Goal: Task Accomplishment & Management: Complete application form

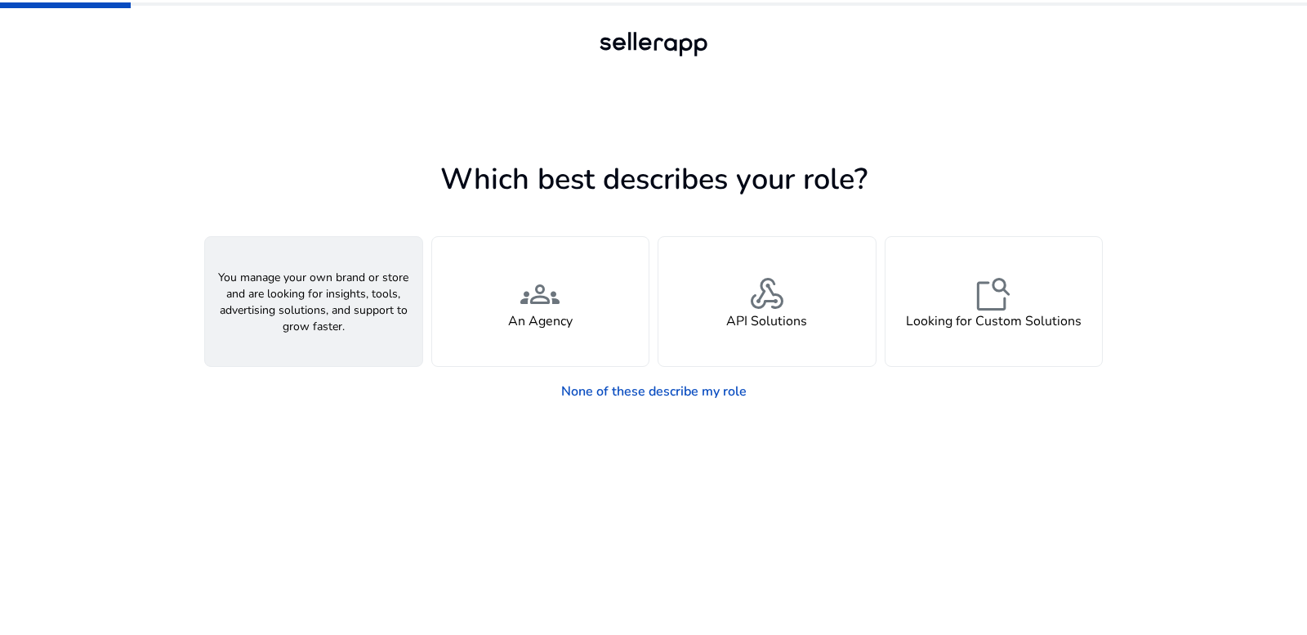
click at [327, 302] on span "person" at bounding box center [313, 293] width 39 height 39
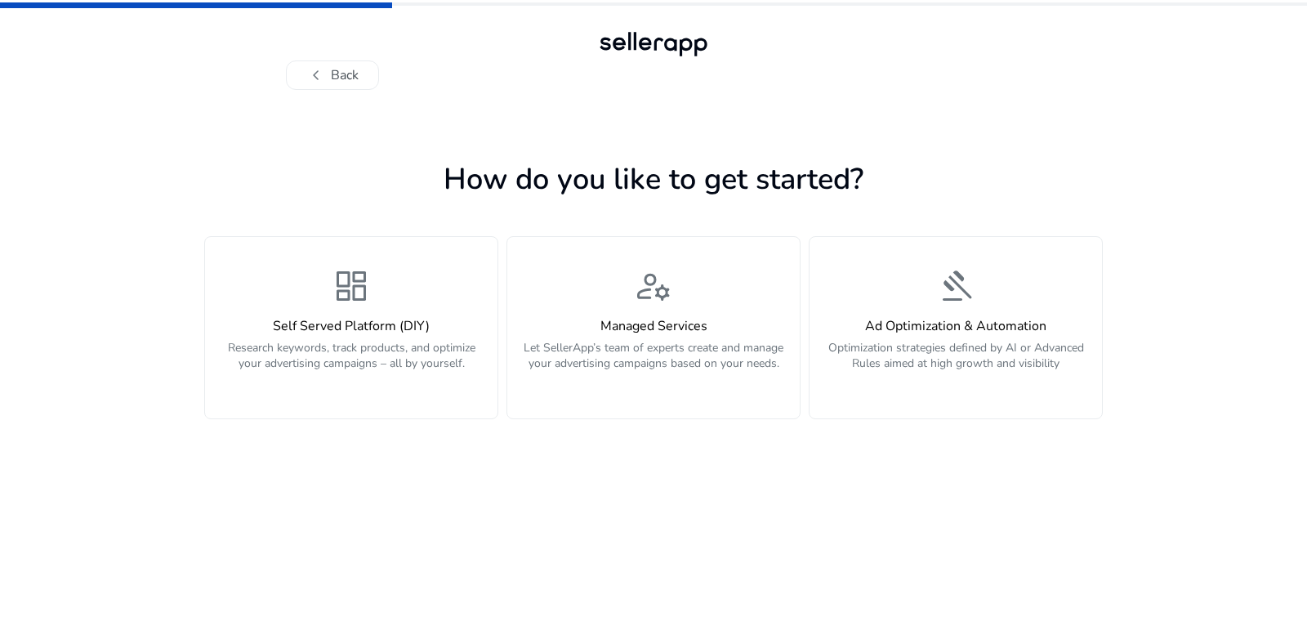
click at [927, 133] on div "How do you like to get started? dashboard Self Served Platform (DIY) Research k…" at bounding box center [653, 362] width 899 height 545
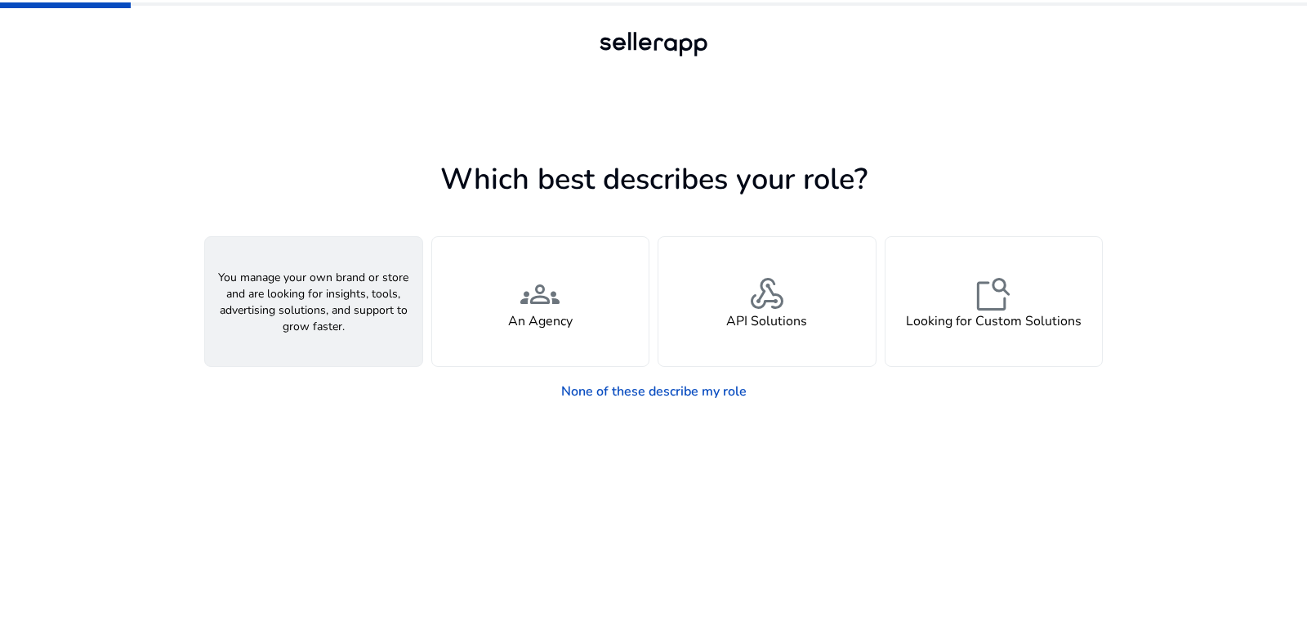
click at [297, 292] on span "person" at bounding box center [313, 293] width 39 height 39
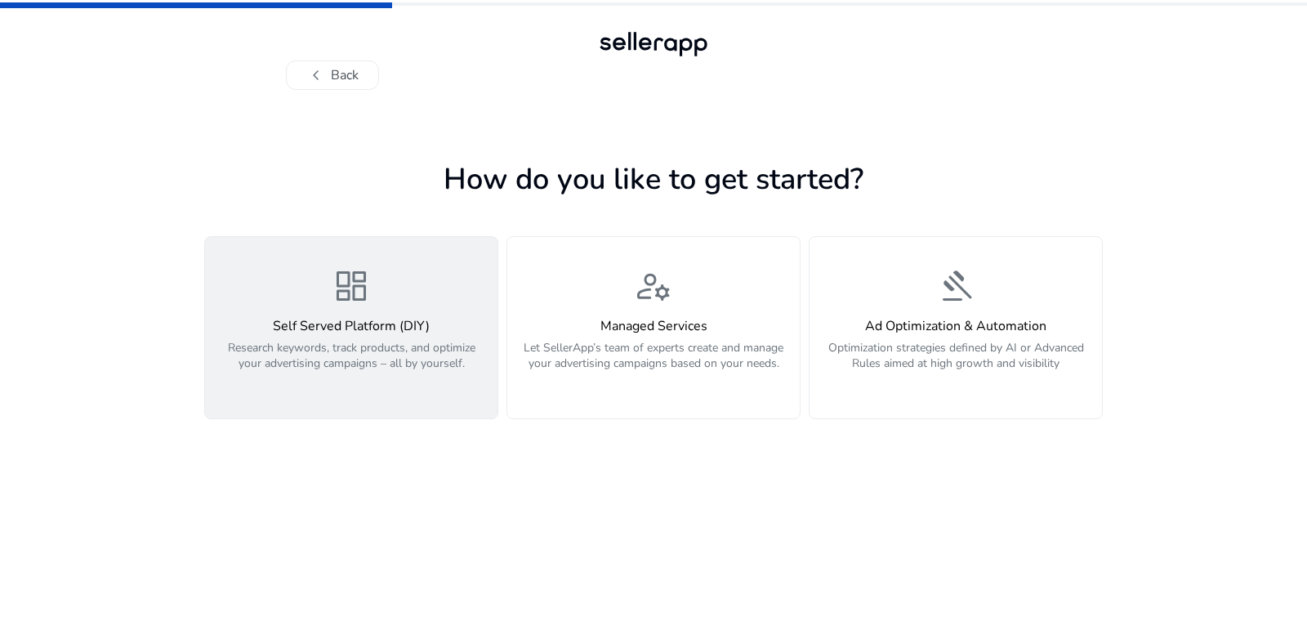
click at [345, 292] on span "dashboard" at bounding box center [351, 285] width 39 height 39
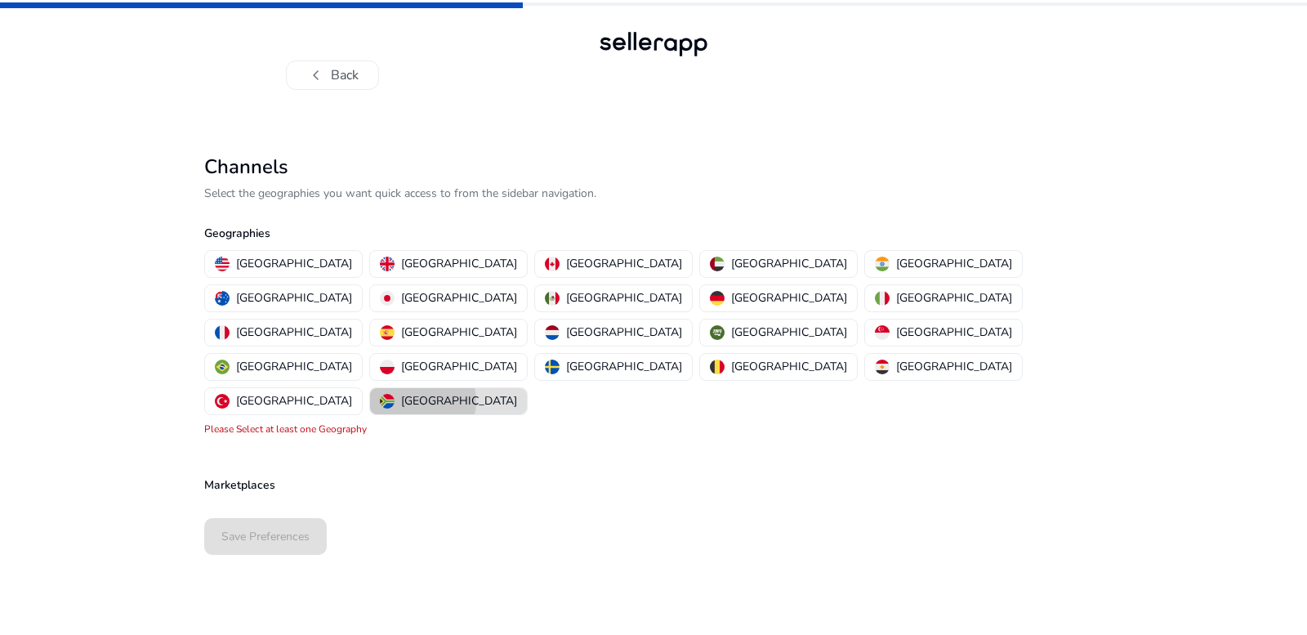
click at [517, 392] on p "South Africa" at bounding box center [459, 400] width 116 height 17
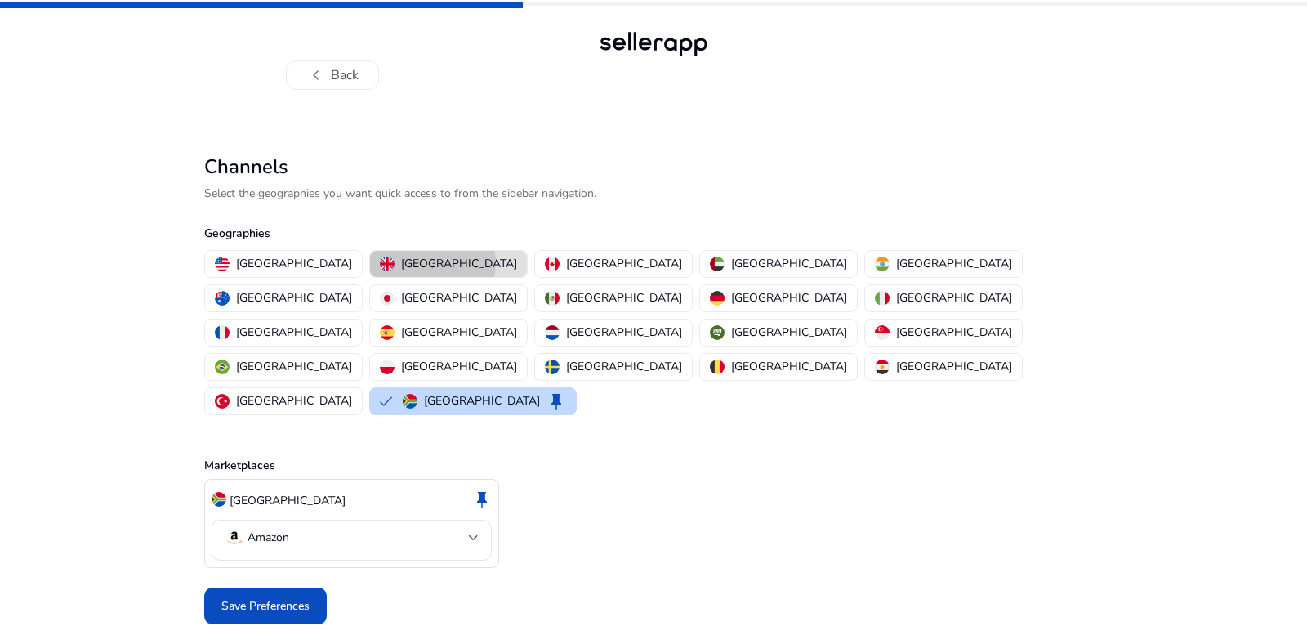
click at [401, 262] on p "United Kingdom" at bounding box center [459, 263] width 116 height 17
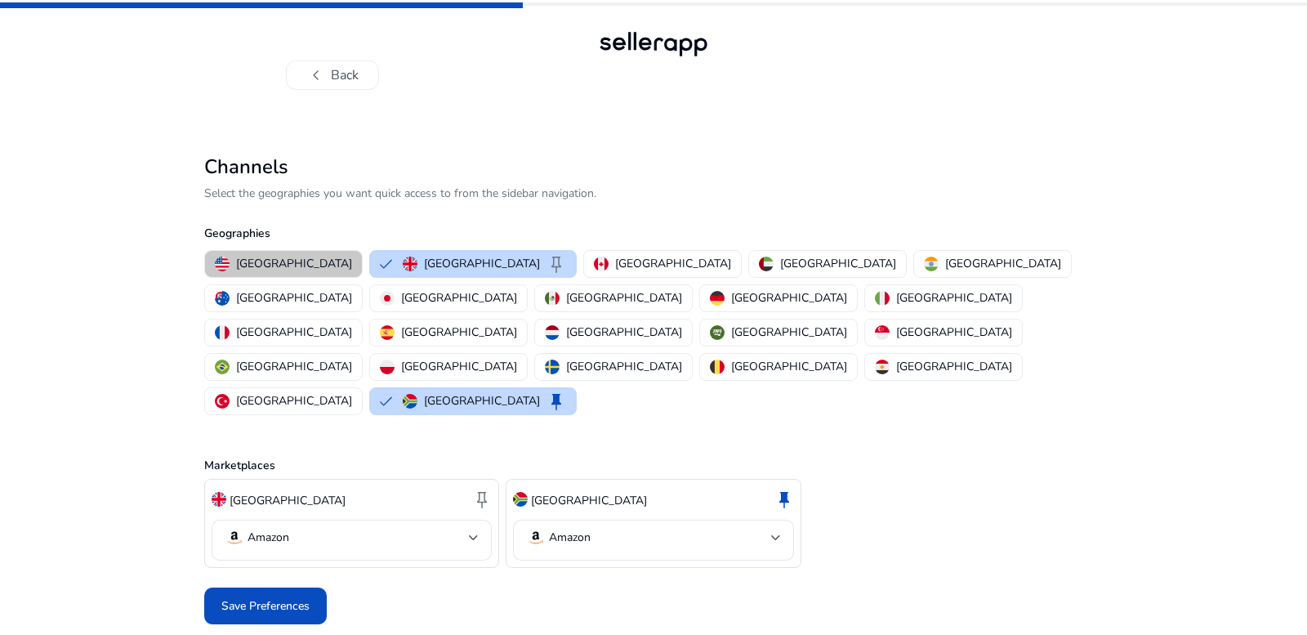
click at [288, 267] on p "United States" at bounding box center [294, 263] width 116 height 17
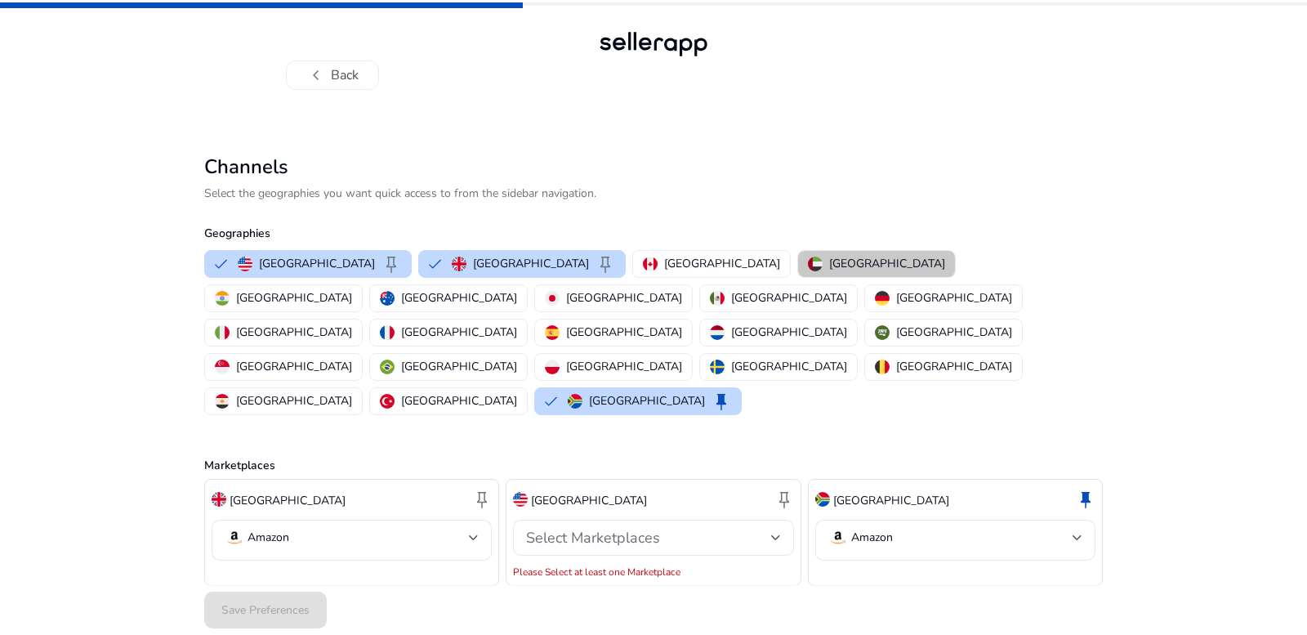
click at [829, 263] on p "United Arab Emirates" at bounding box center [887, 263] width 116 height 17
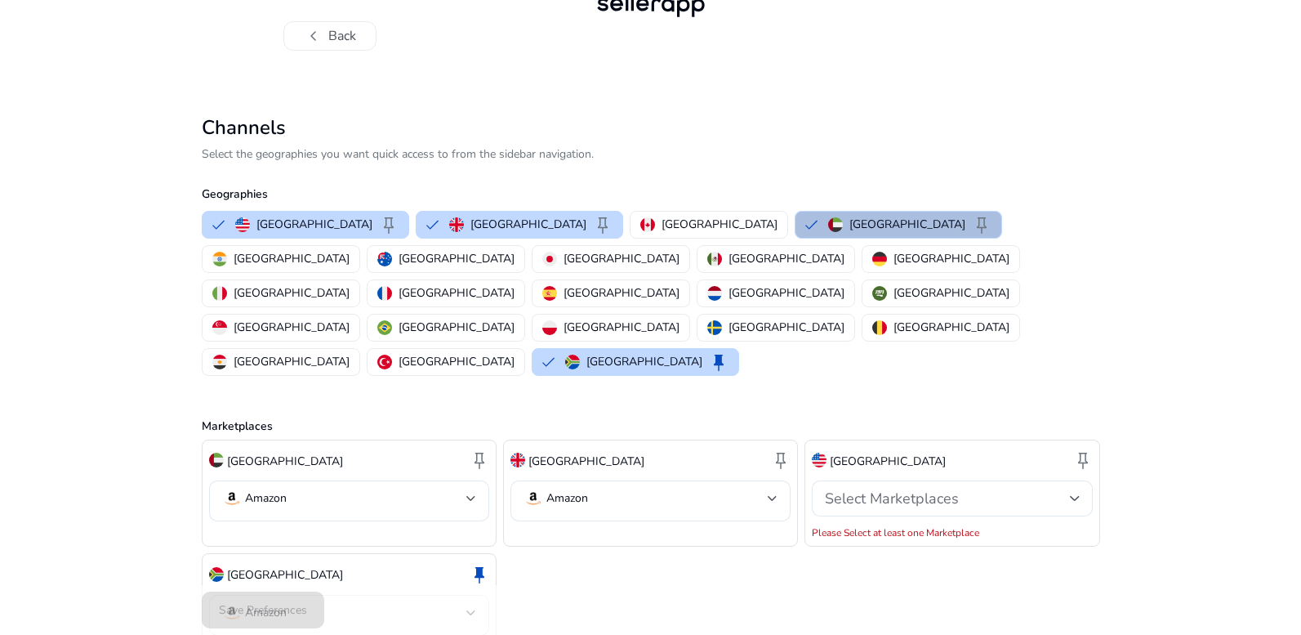
scroll to position [42, 0]
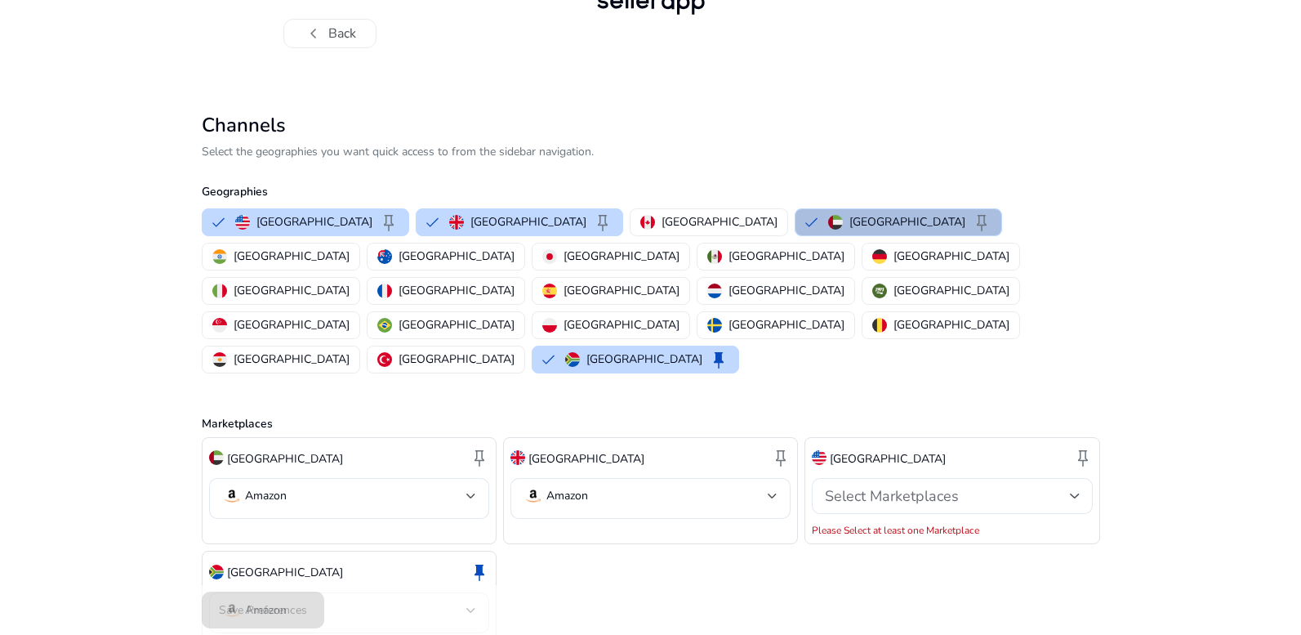
click at [828, 227] on img "button" at bounding box center [835, 222] width 15 height 15
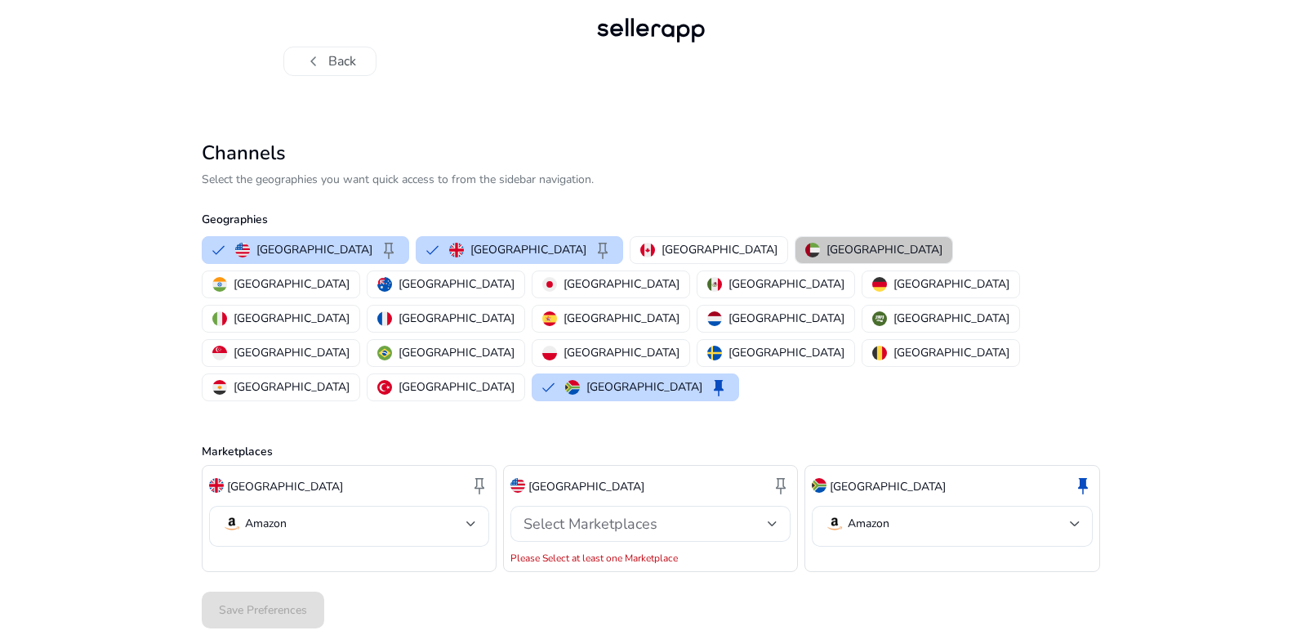
scroll to position [0, 0]
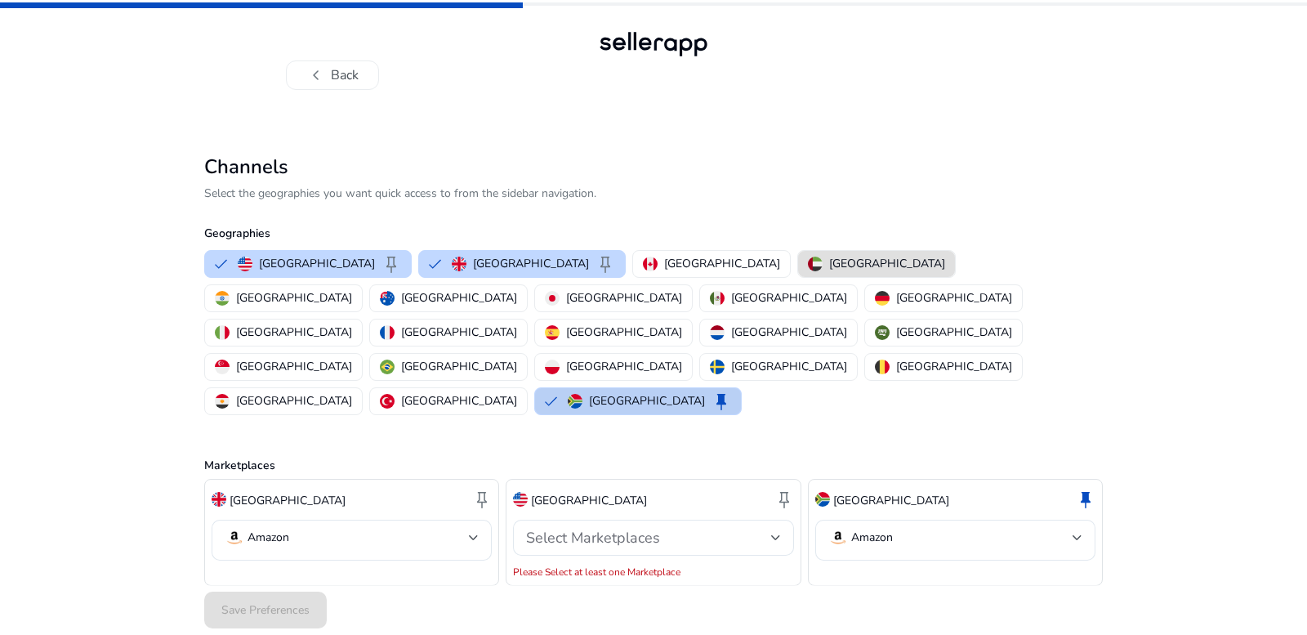
click at [623, 392] on p "South Africa" at bounding box center [647, 400] width 116 height 17
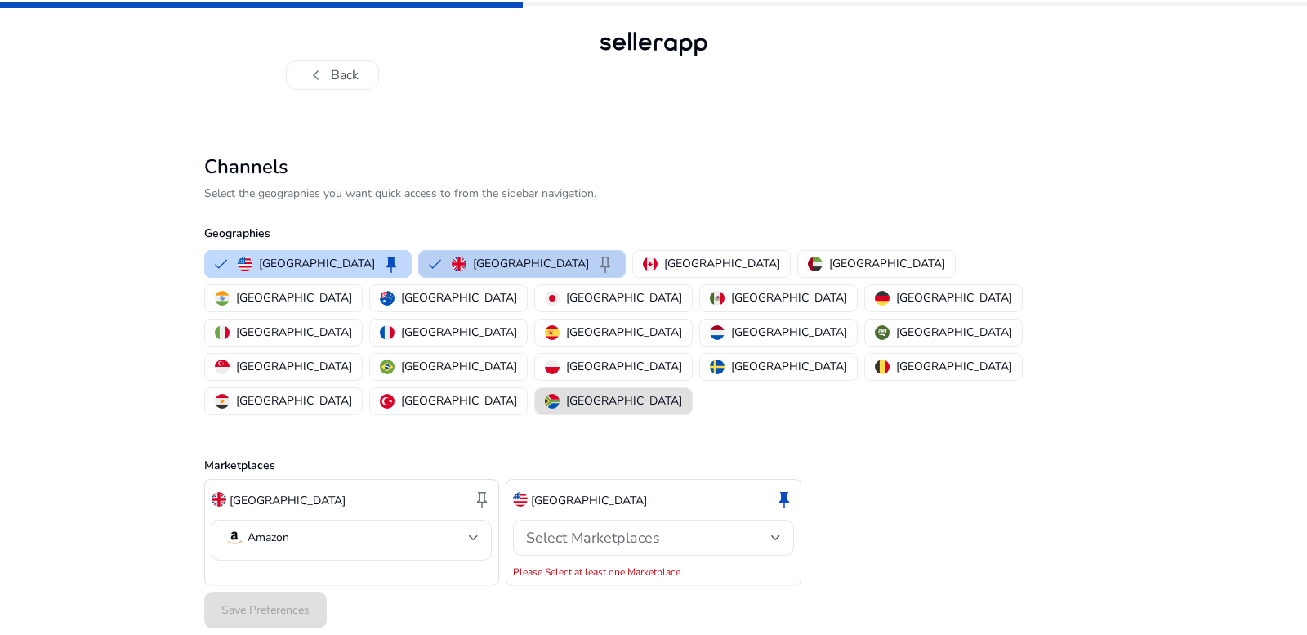
click at [473, 265] on p "United Kingdom" at bounding box center [531, 263] width 116 height 17
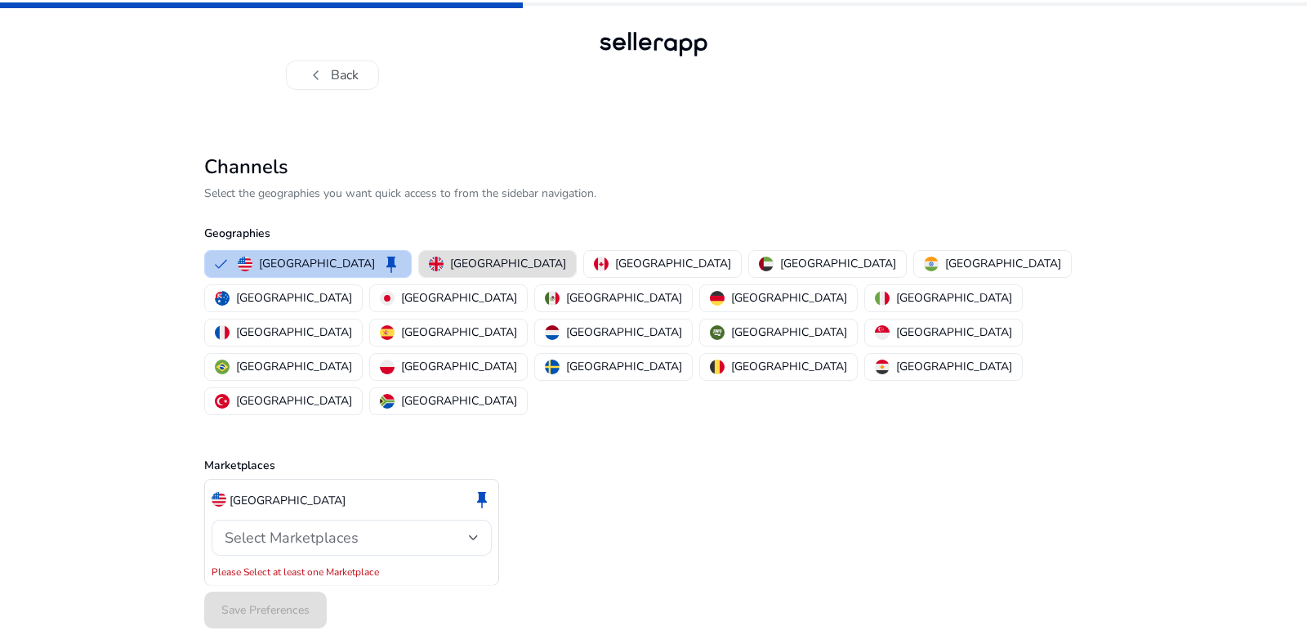
click at [318, 267] on p "United States" at bounding box center [317, 263] width 116 height 17
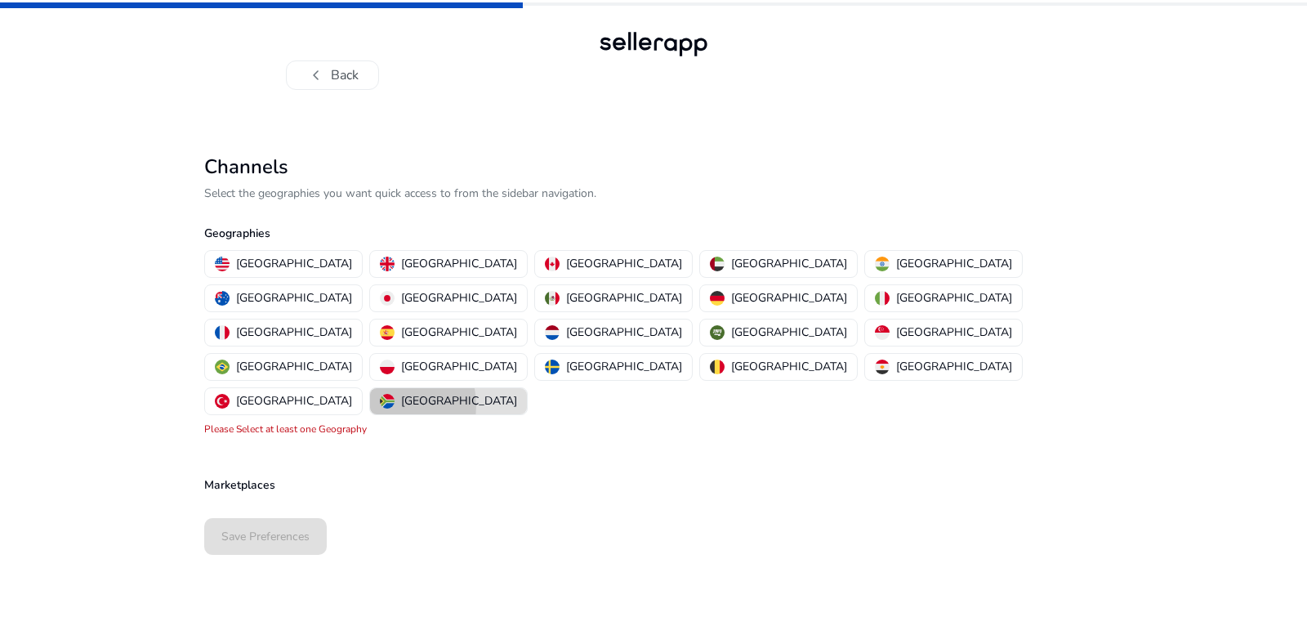
click at [395, 394] on img "button" at bounding box center [387, 401] width 15 height 15
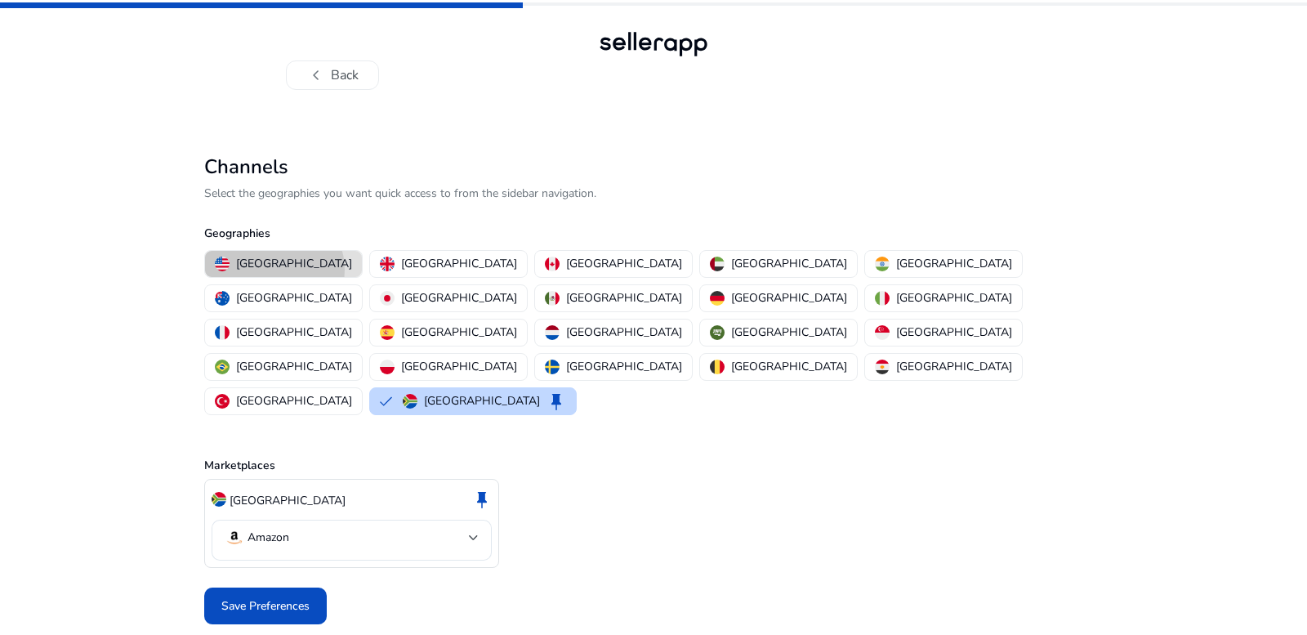
click at [274, 270] on p "United States" at bounding box center [294, 263] width 116 height 17
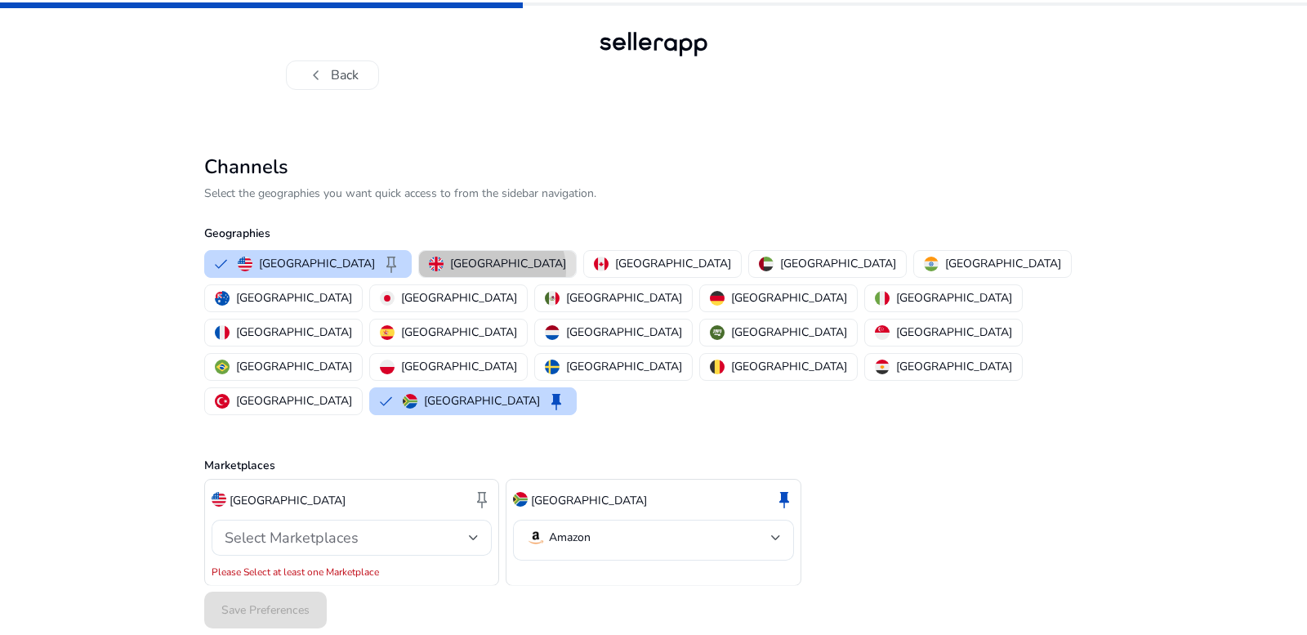
click at [450, 270] on p "United Kingdom" at bounding box center [508, 263] width 116 height 17
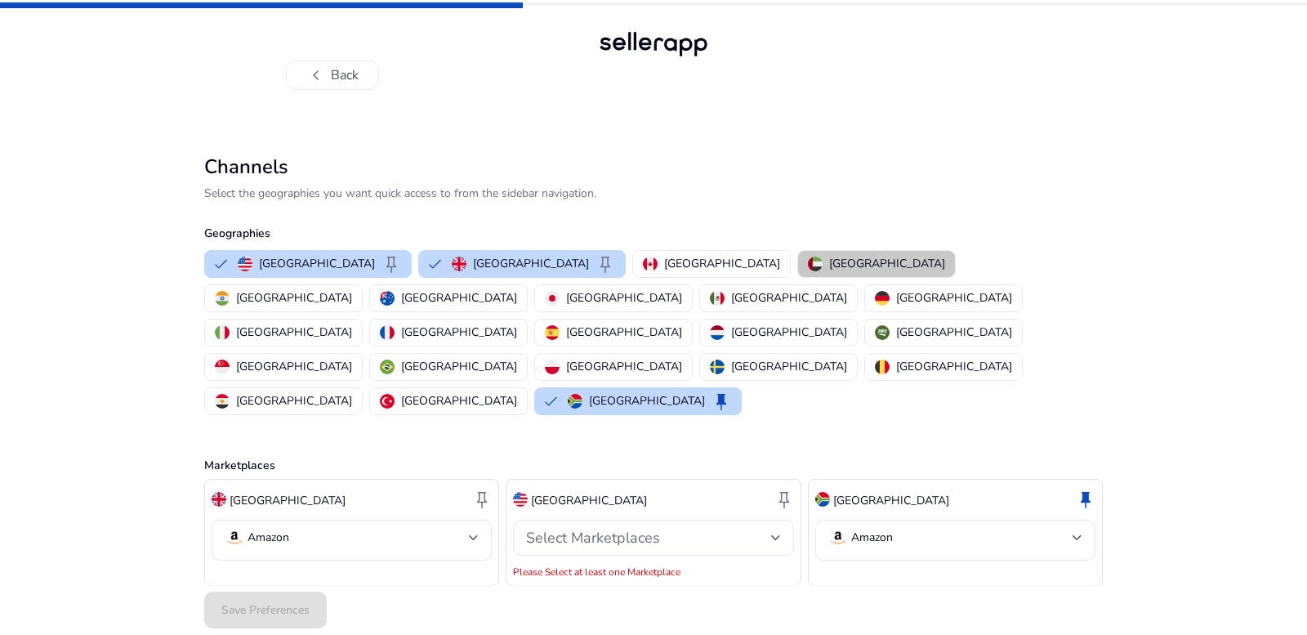
click at [829, 260] on p "United Arab Emirates" at bounding box center [887, 263] width 116 height 17
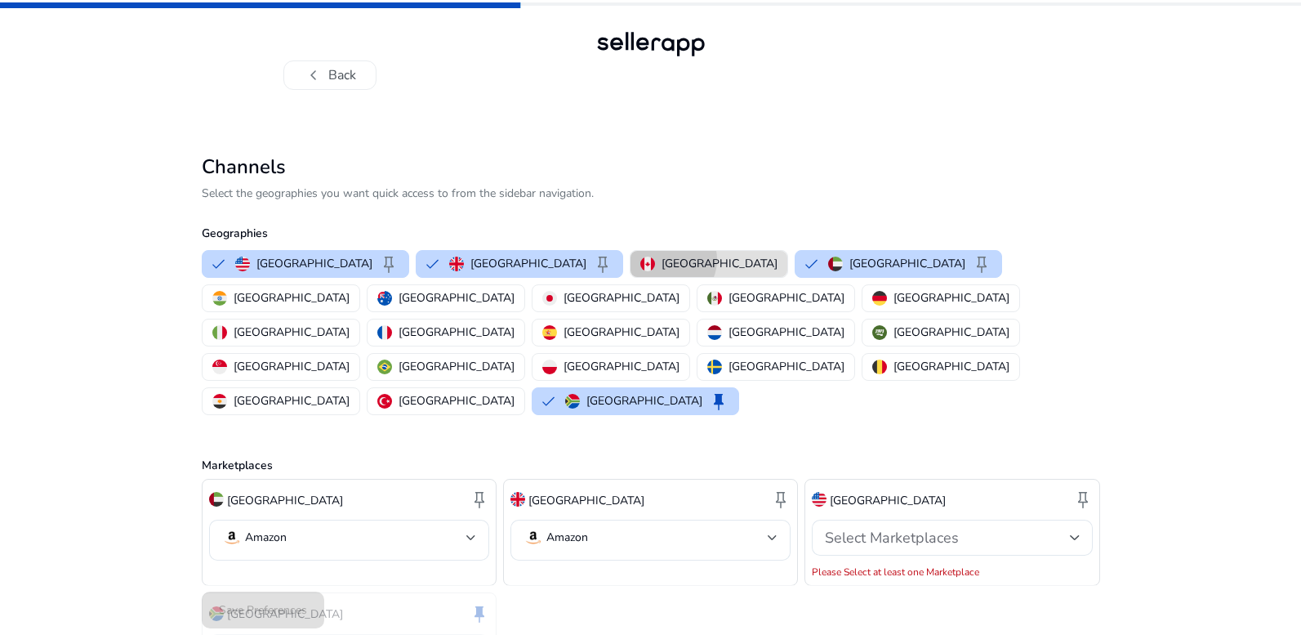
click at [662, 260] on p "Canada" at bounding box center [720, 263] width 116 height 17
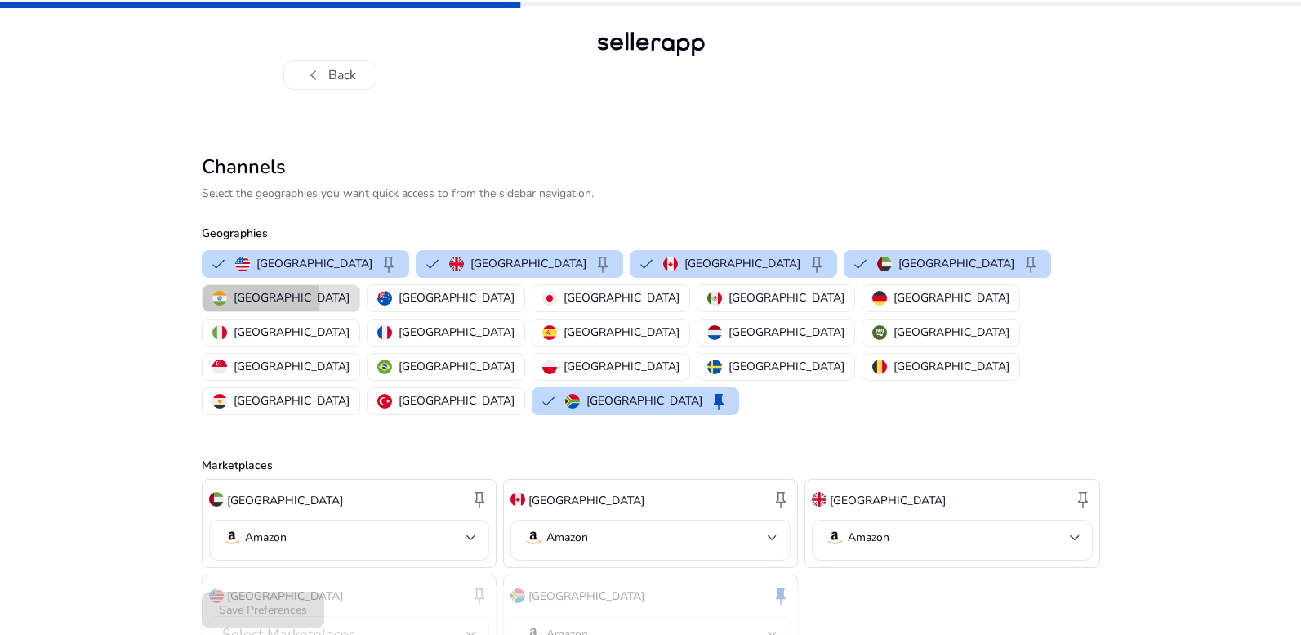
click at [359, 285] on button "India" at bounding box center [281, 298] width 157 height 26
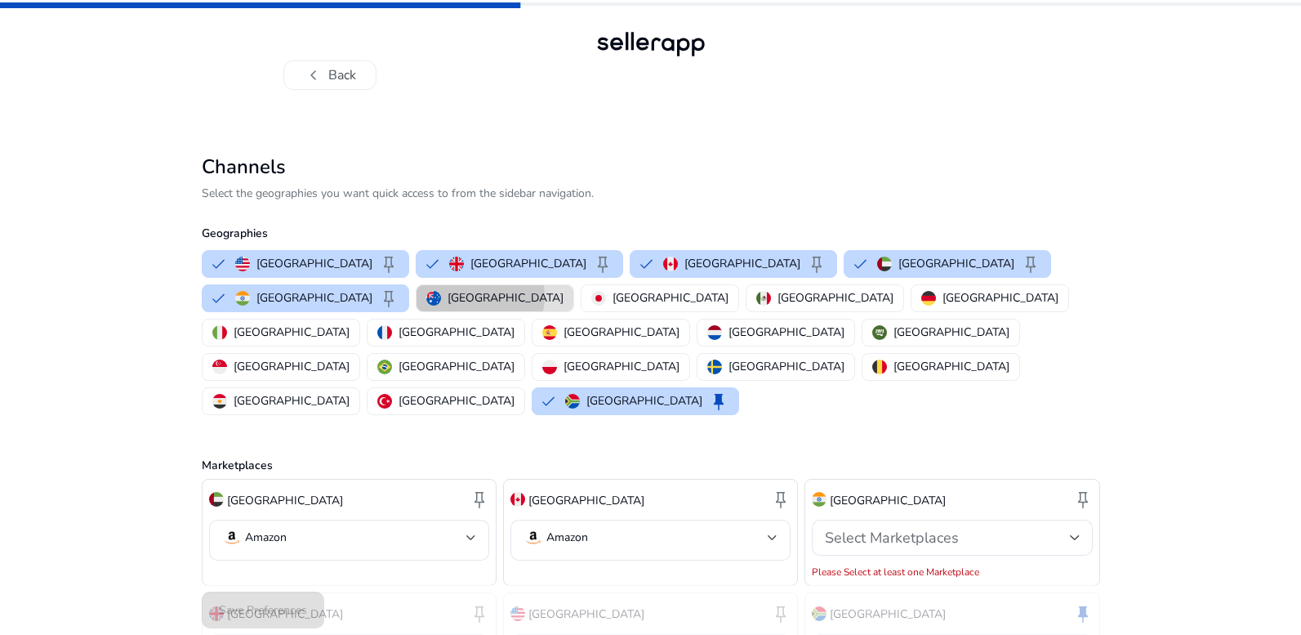
click at [448, 296] on p "Australia" at bounding box center [506, 297] width 116 height 17
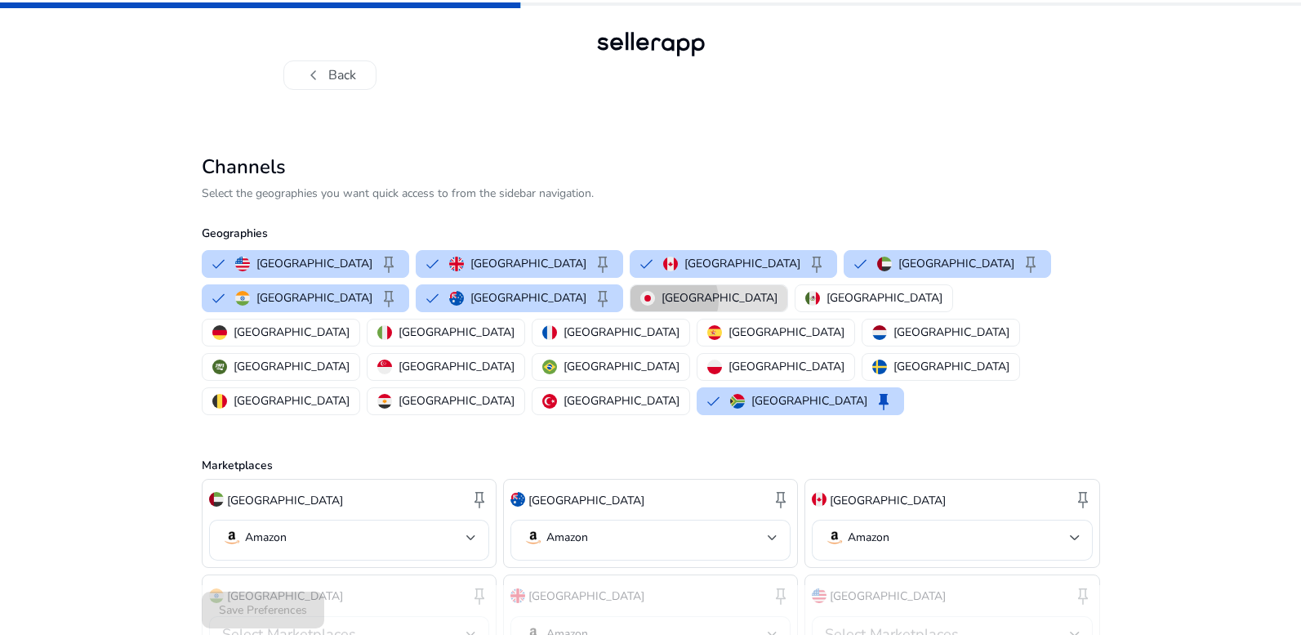
click at [662, 300] on p "Japan" at bounding box center [720, 297] width 116 height 17
drag, startPoint x: 502, startPoint y: 296, endPoint x: 587, endPoint y: 302, distance: 85.2
click at [855, 296] on div "Mexico" at bounding box center [923, 297] width 137 height 17
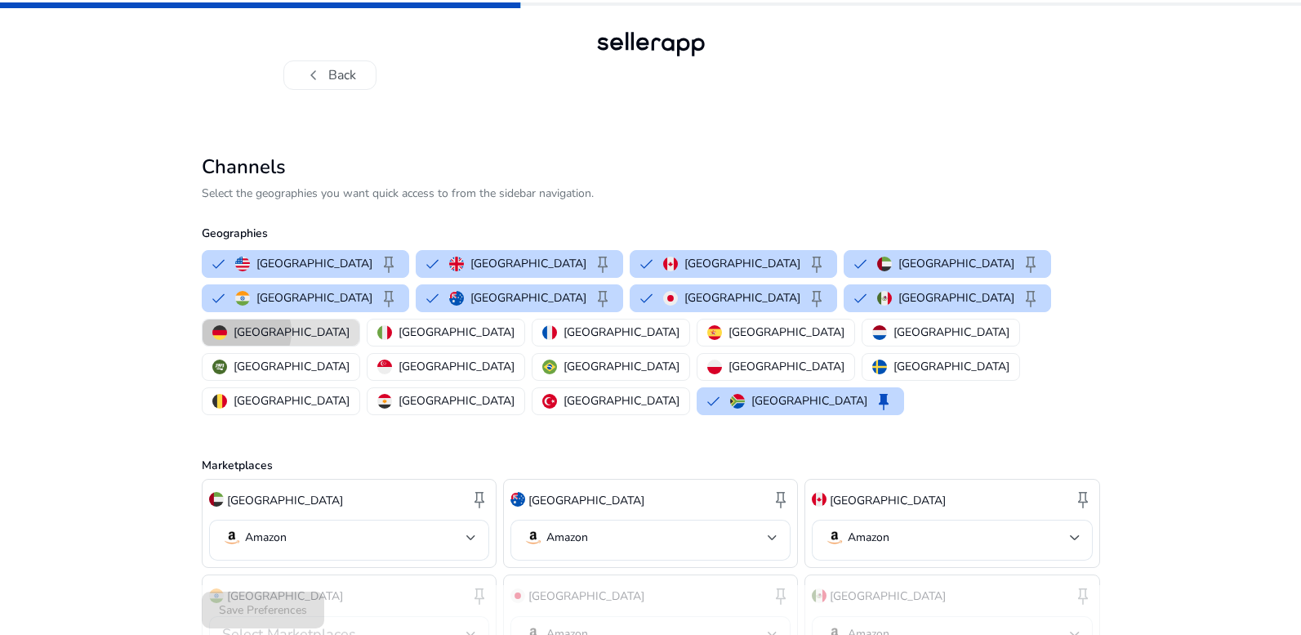
click at [350, 324] on p "Germany" at bounding box center [292, 332] width 116 height 17
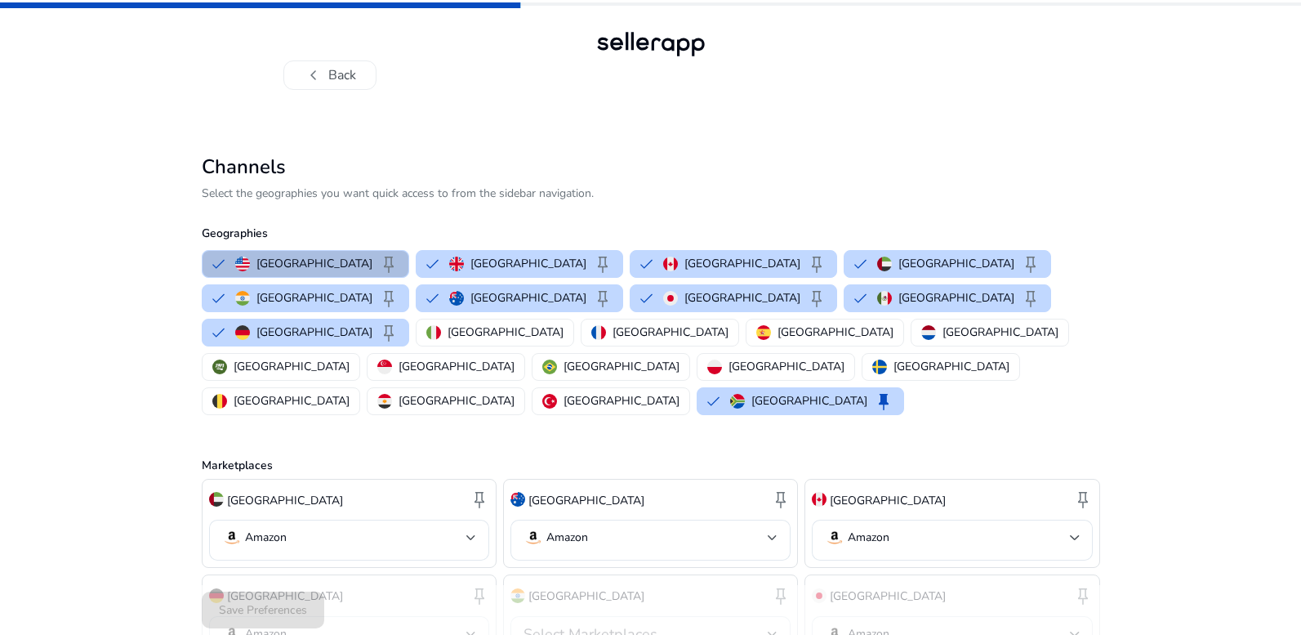
drag, startPoint x: 751, startPoint y: 297, endPoint x: 841, endPoint y: 296, distance: 90.7
click at [761, 296] on div "United States keep United Kingdom keep Canada keep United Arab Emirates keep In…" at bounding box center [647, 333] width 905 height 172
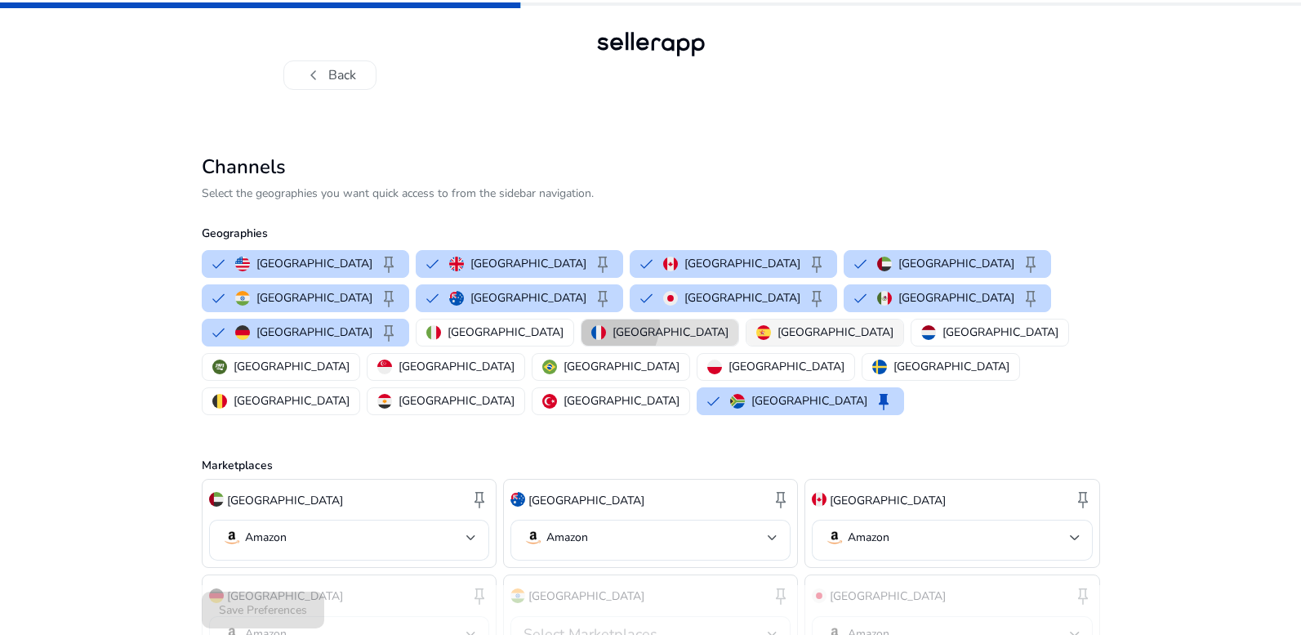
drag, startPoint x: 845, startPoint y: 289, endPoint x: 962, endPoint y: 294, distance: 116.9
click at [729, 324] on div "France" at bounding box center [659, 332] width 137 height 17
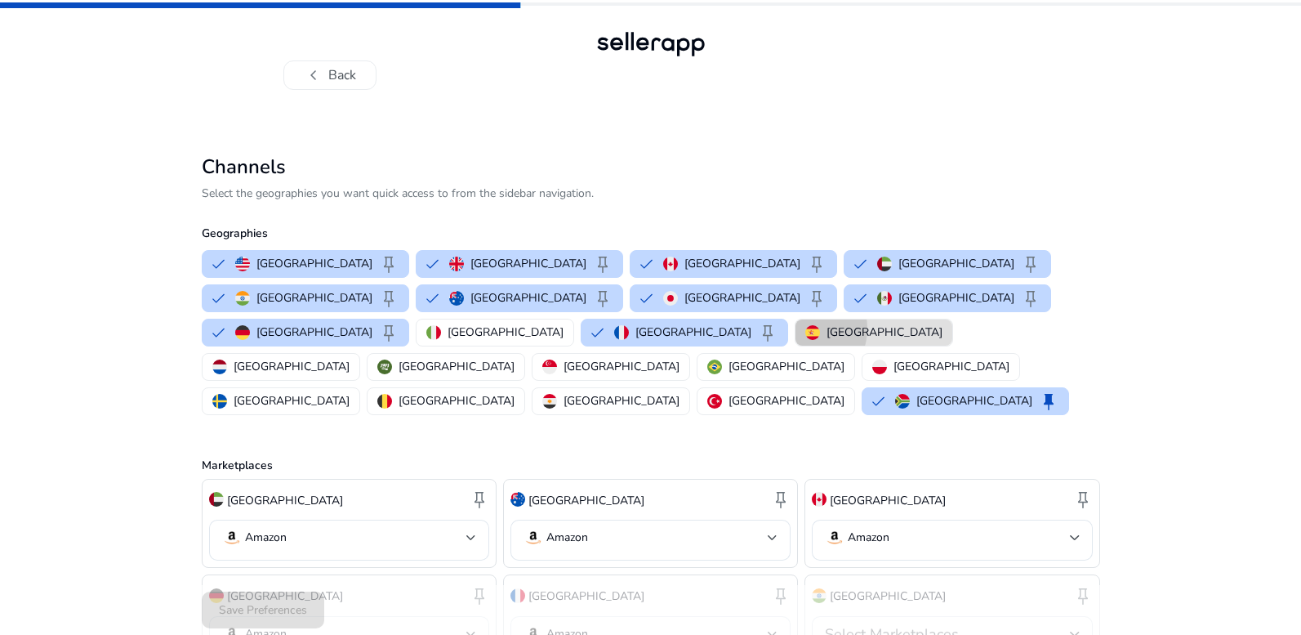
click at [953, 319] on button "Spain" at bounding box center [874, 332] width 157 height 26
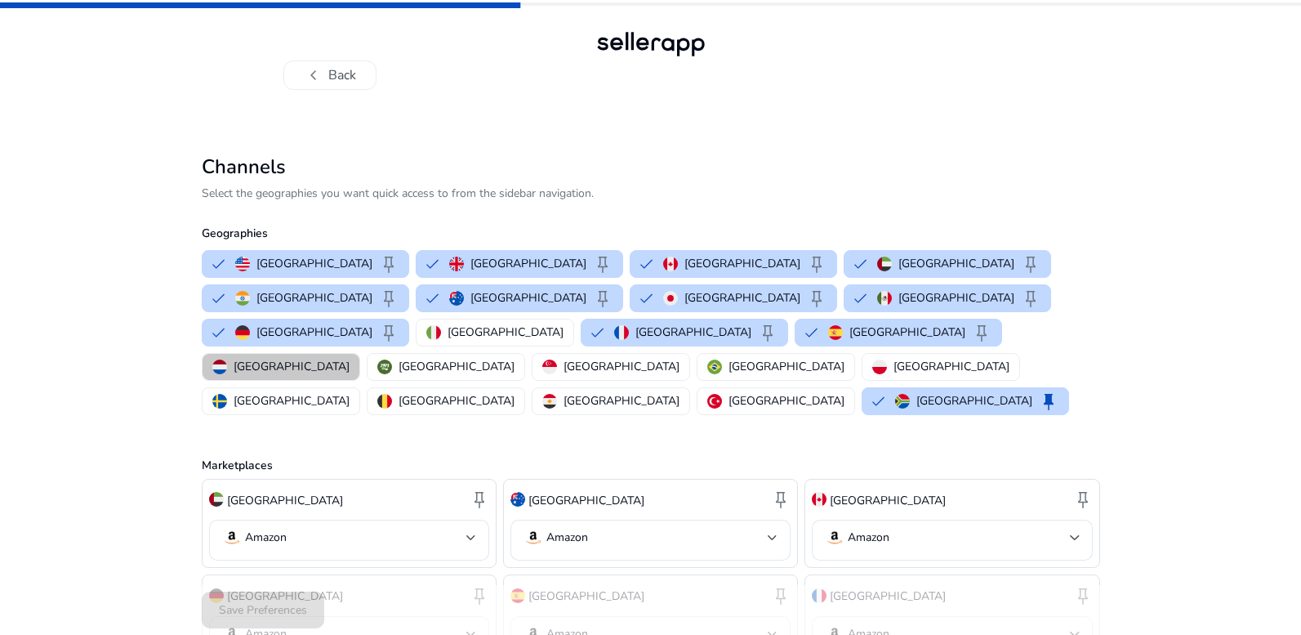
click at [292, 358] on p "Netherlands" at bounding box center [292, 366] width 116 height 17
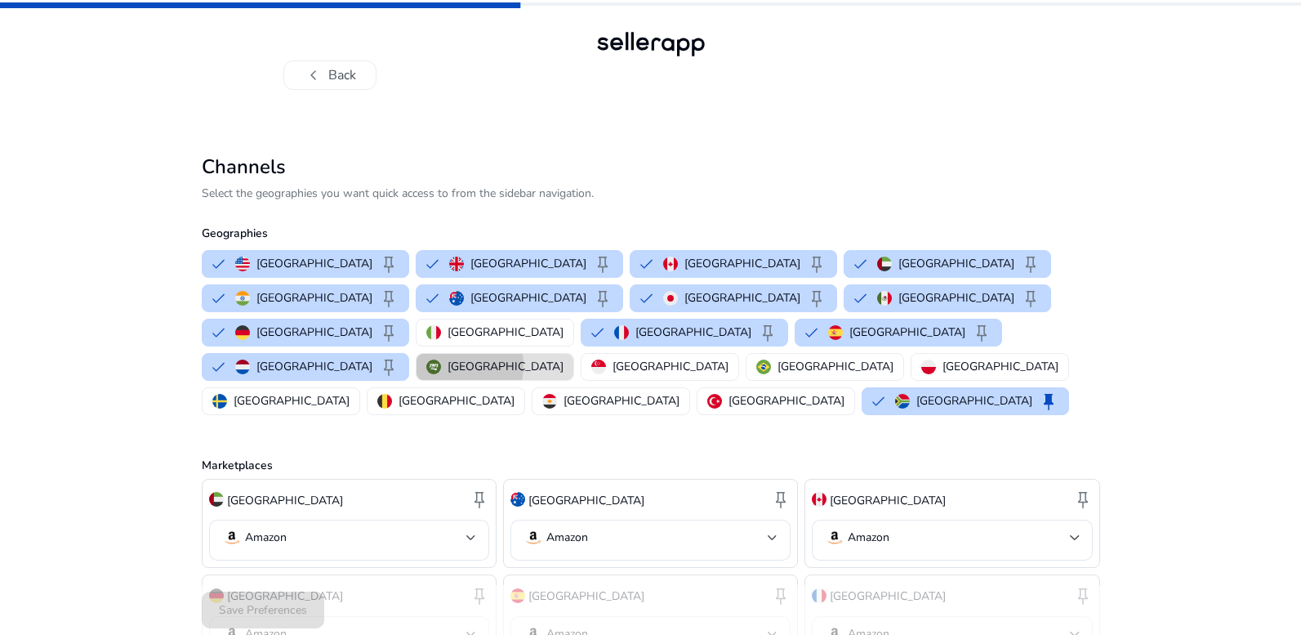
drag, startPoint x: 392, startPoint y: 331, endPoint x: 493, endPoint y: 329, distance: 100.5
click at [426, 358] on div "Saudi Arabia" at bounding box center [494, 366] width 137 height 17
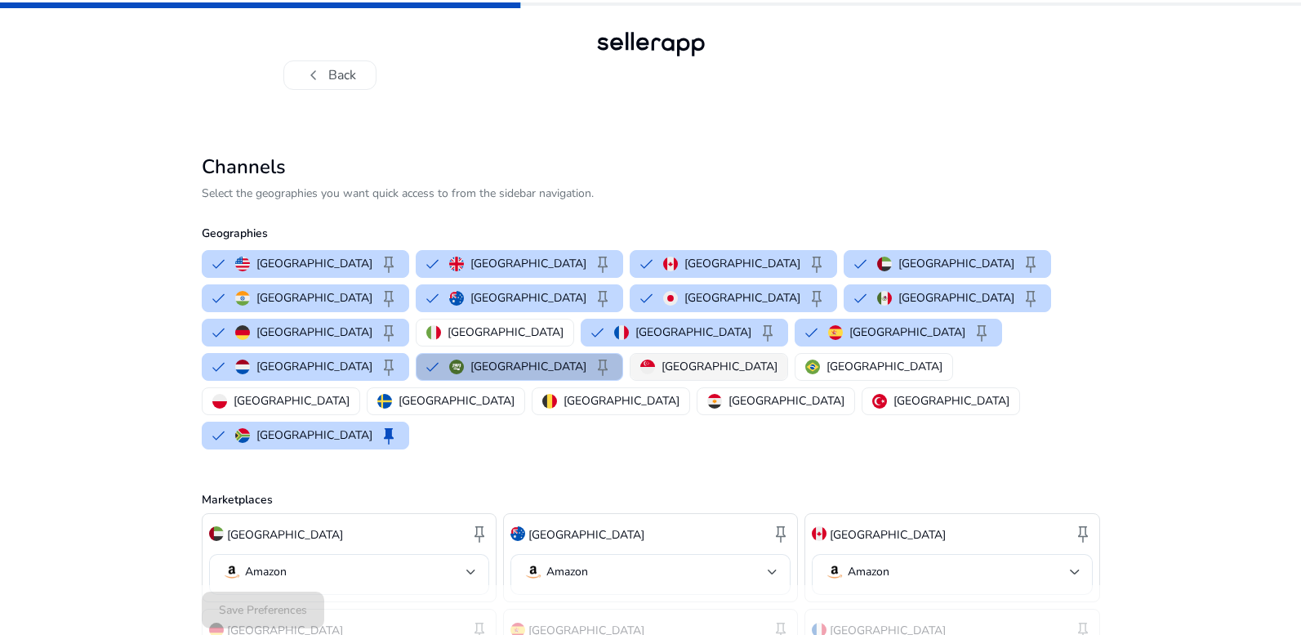
click at [662, 358] on p "Singapore" at bounding box center [720, 366] width 116 height 17
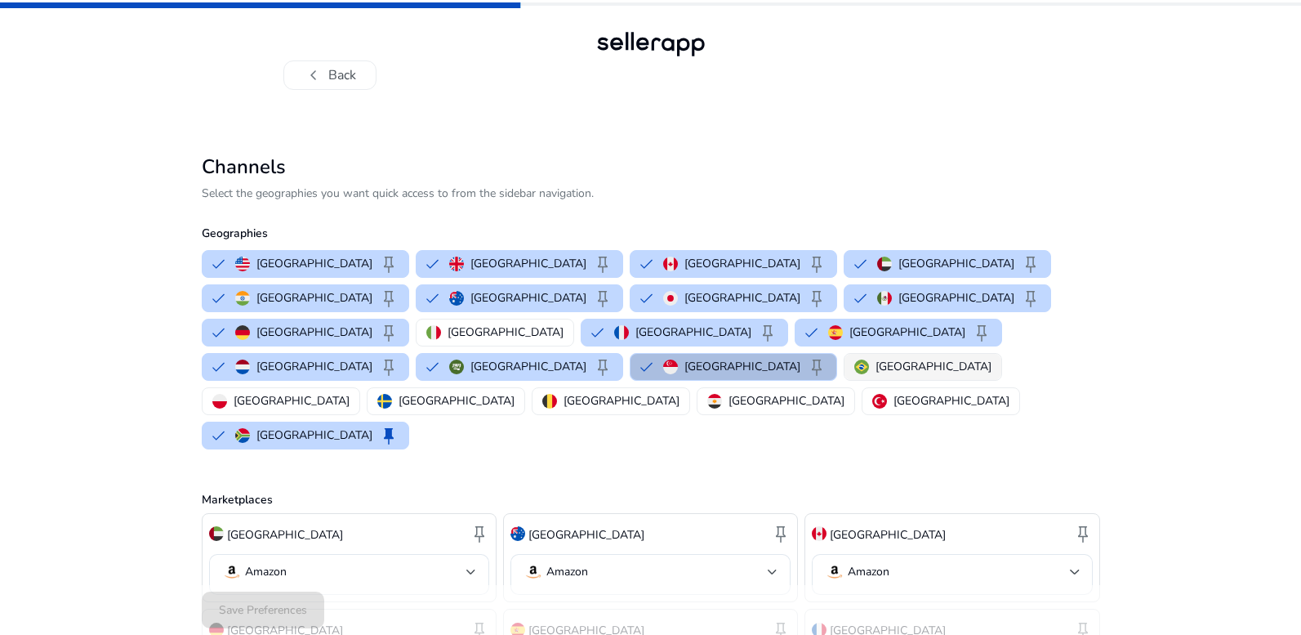
click at [845, 354] on button "Brazil" at bounding box center [923, 367] width 157 height 26
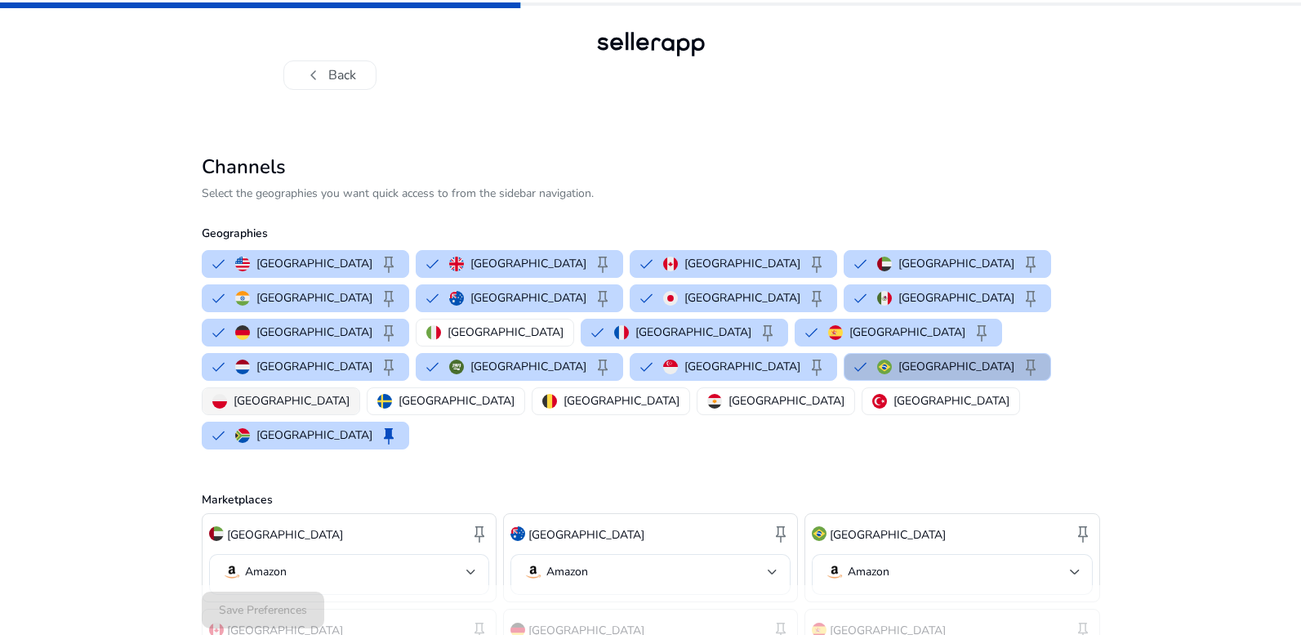
click at [350, 392] on p "Poland" at bounding box center [292, 400] width 116 height 17
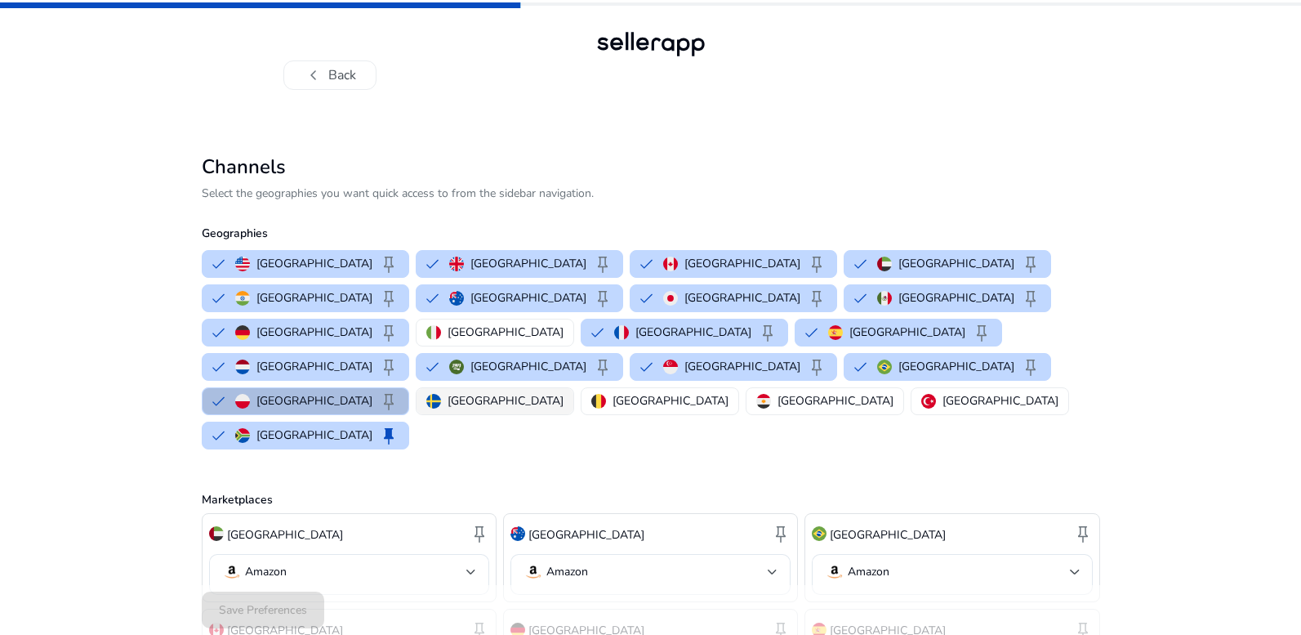
click at [564, 392] on div "Sweden" at bounding box center [494, 400] width 137 height 17
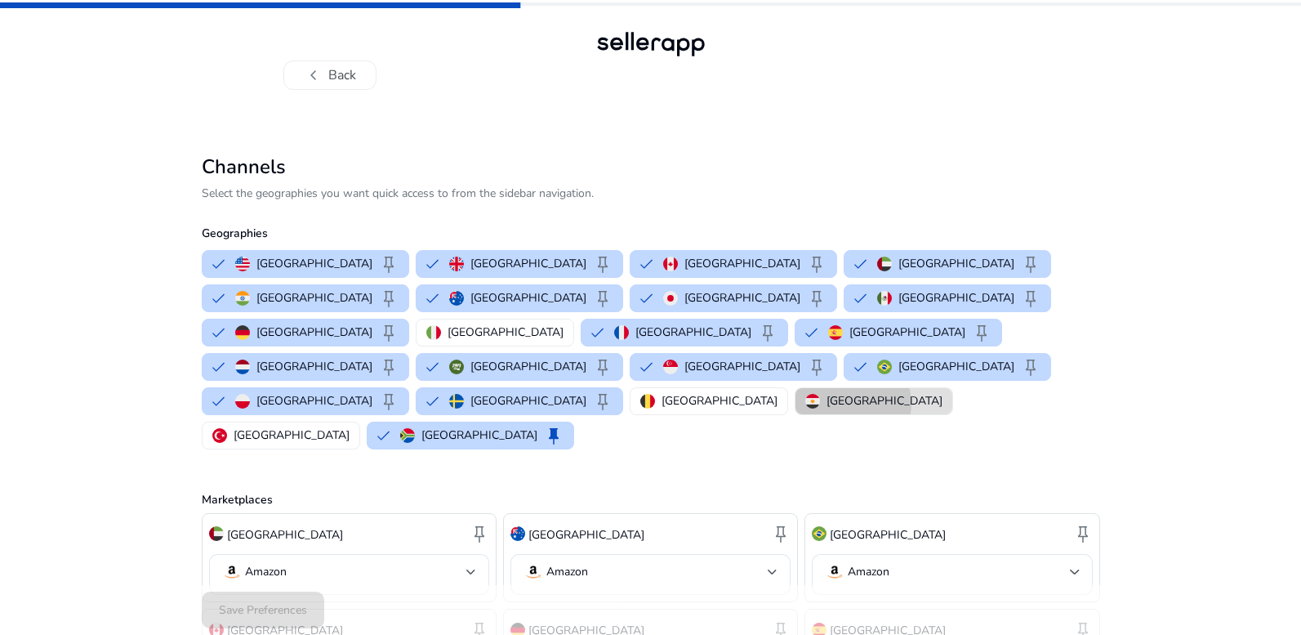
click at [827, 392] on p "Egypt" at bounding box center [885, 400] width 116 height 17
click at [662, 392] on p "Belgium" at bounding box center [720, 400] width 116 height 17
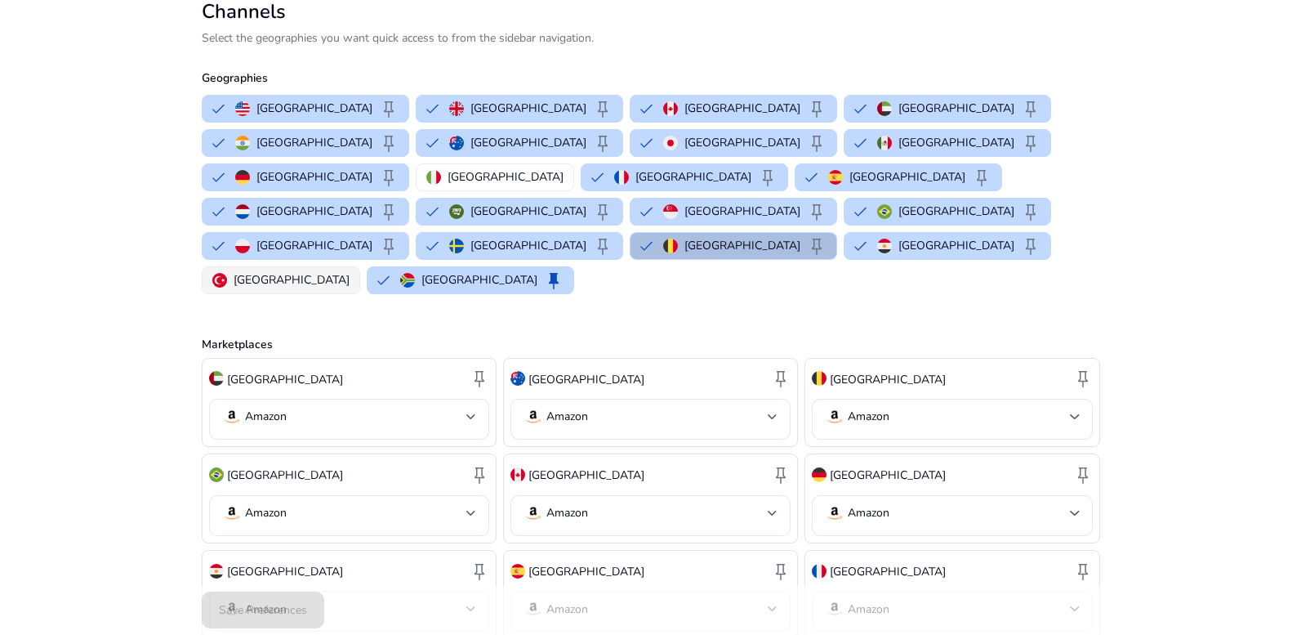
scroll to position [166, 0]
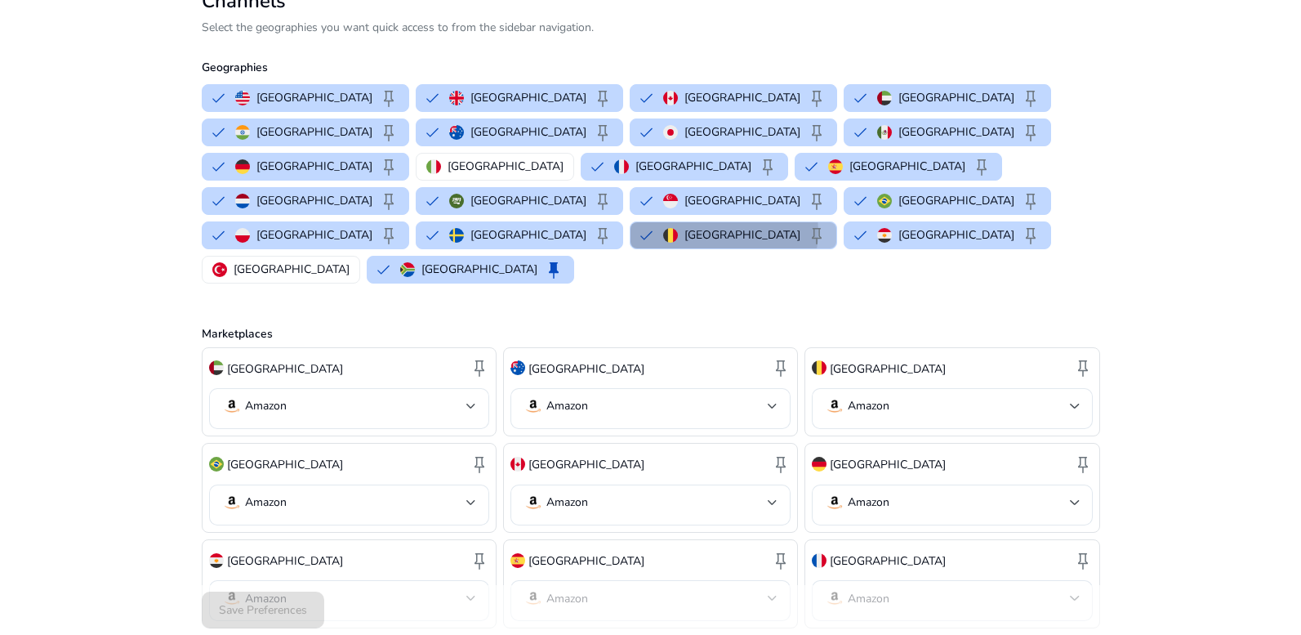
click at [685, 226] on p "Belgium" at bounding box center [743, 234] width 116 height 17
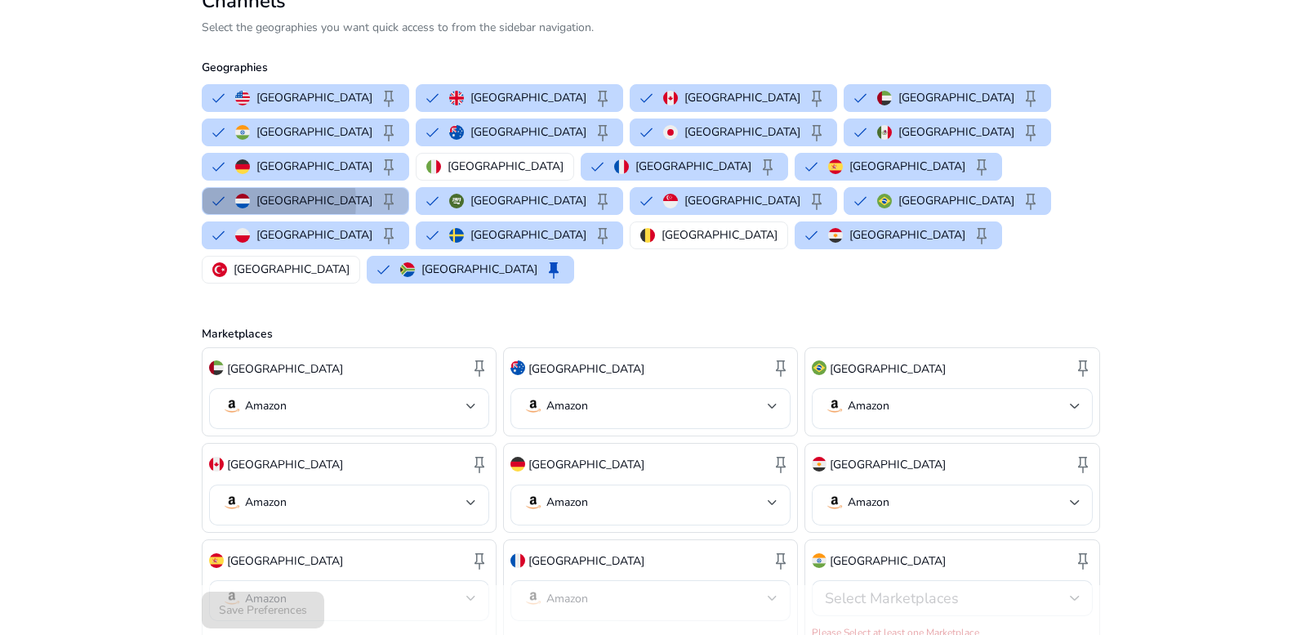
click at [238, 194] on img "button" at bounding box center [242, 201] width 15 height 15
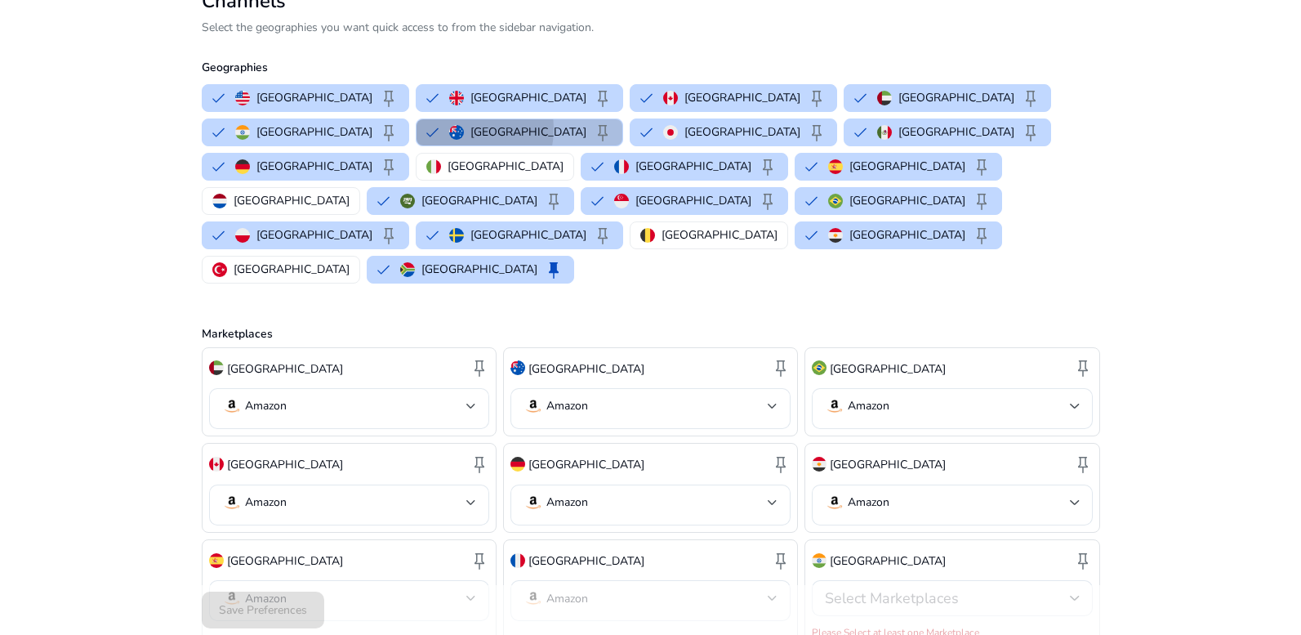
click at [417, 128] on button "Australia keep" at bounding box center [520, 132] width 206 height 26
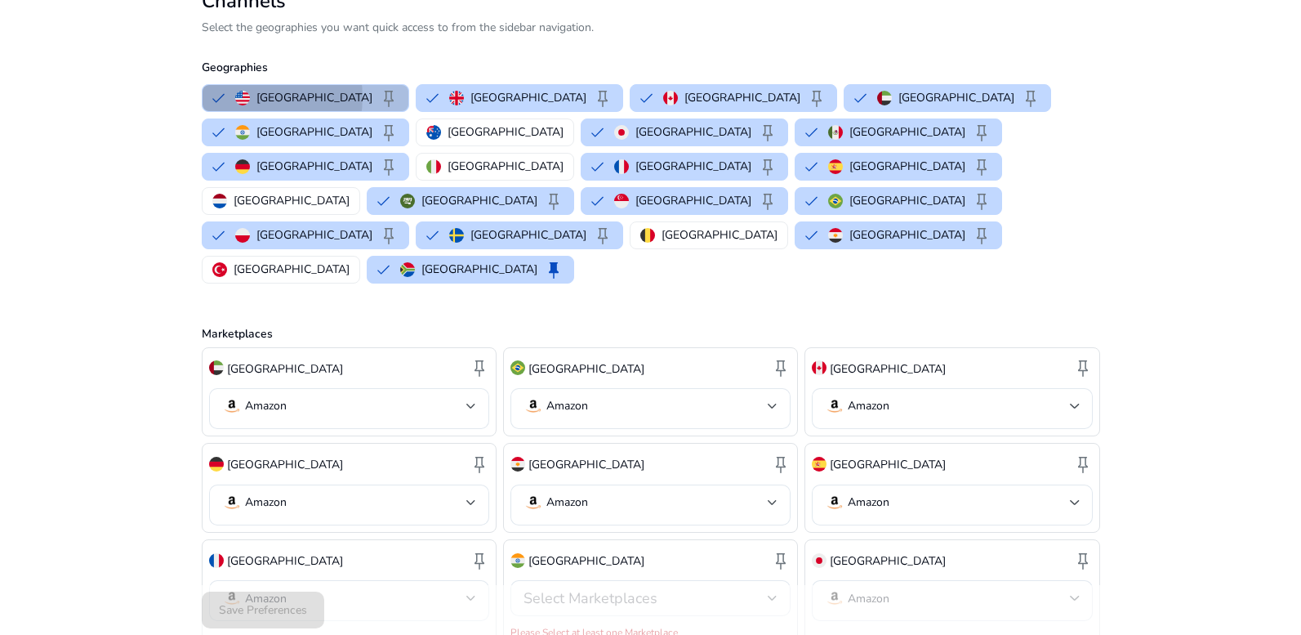
drag, startPoint x: 252, startPoint y: 97, endPoint x: 477, endPoint y: 97, distance: 225.5
click at [252, 96] on div "United States keep" at bounding box center [316, 98] width 163 height 20
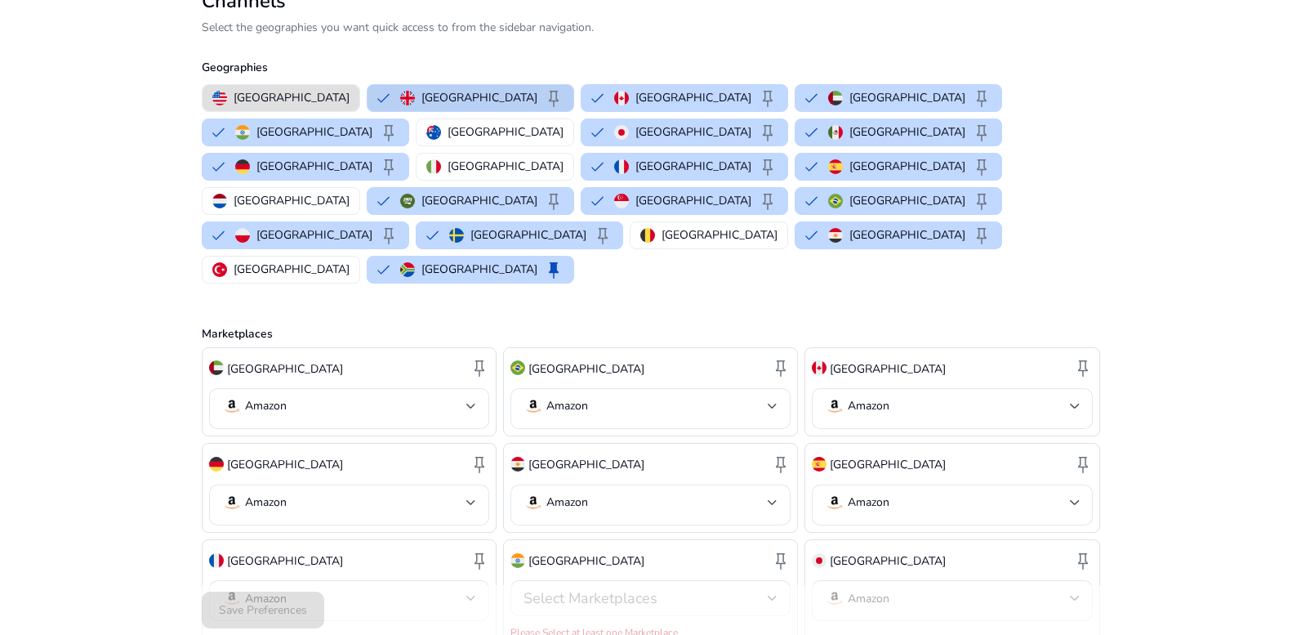
click at [544, 97] on span "keep" at bounding box center [554, 98] width 20 height 20
click at [758, 133] on span "keep" at bounding box center [768, 133] width 20 height 20
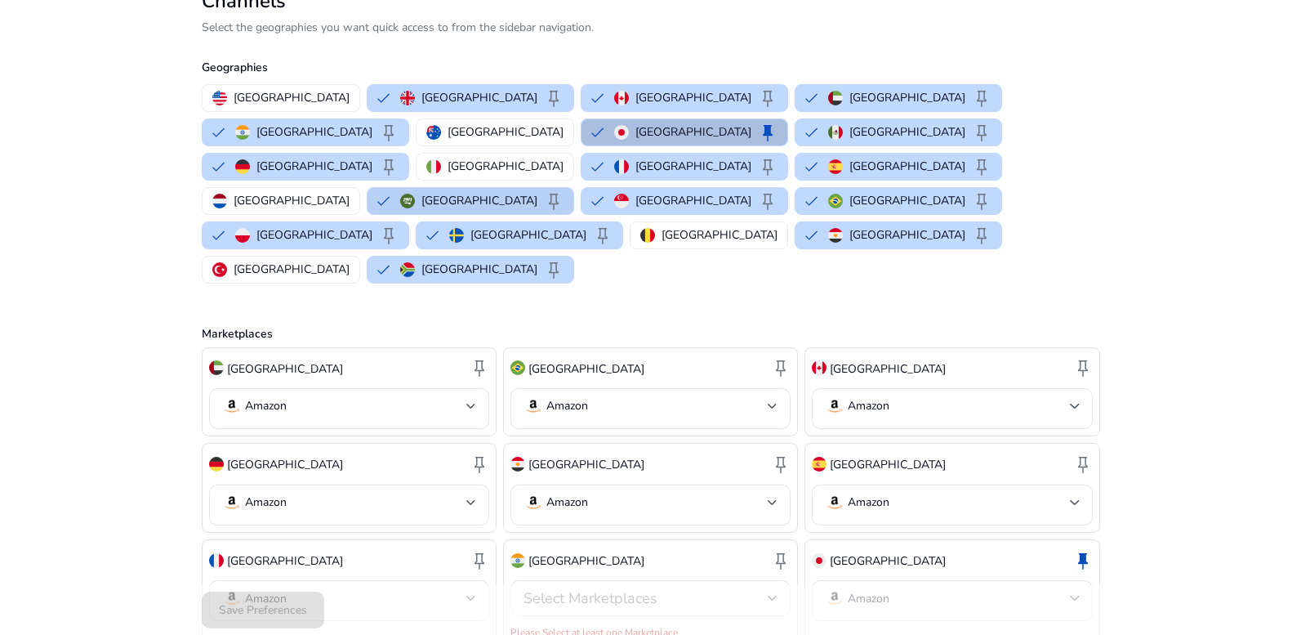
click at [422, 192] on p "Saudi Arabia" at bounding box center [480, 200] width 116 height 17
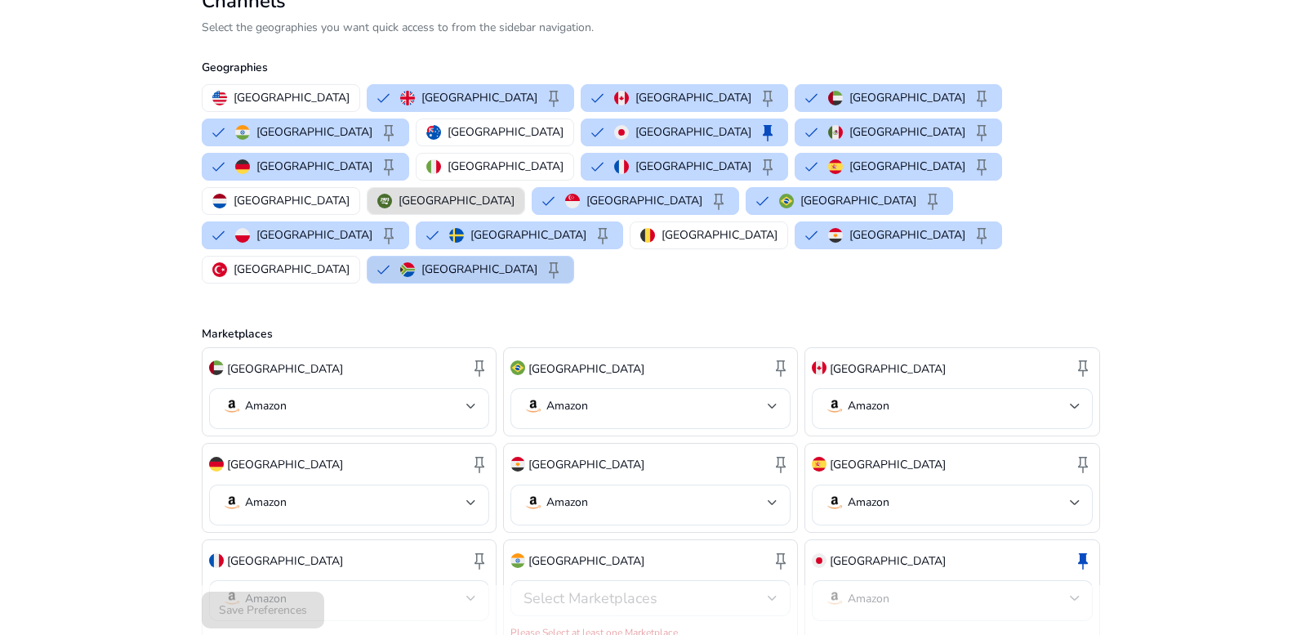
click at [368, 257] on button "South Africa keep" at bounding box center [471, 270] width 206 height 26
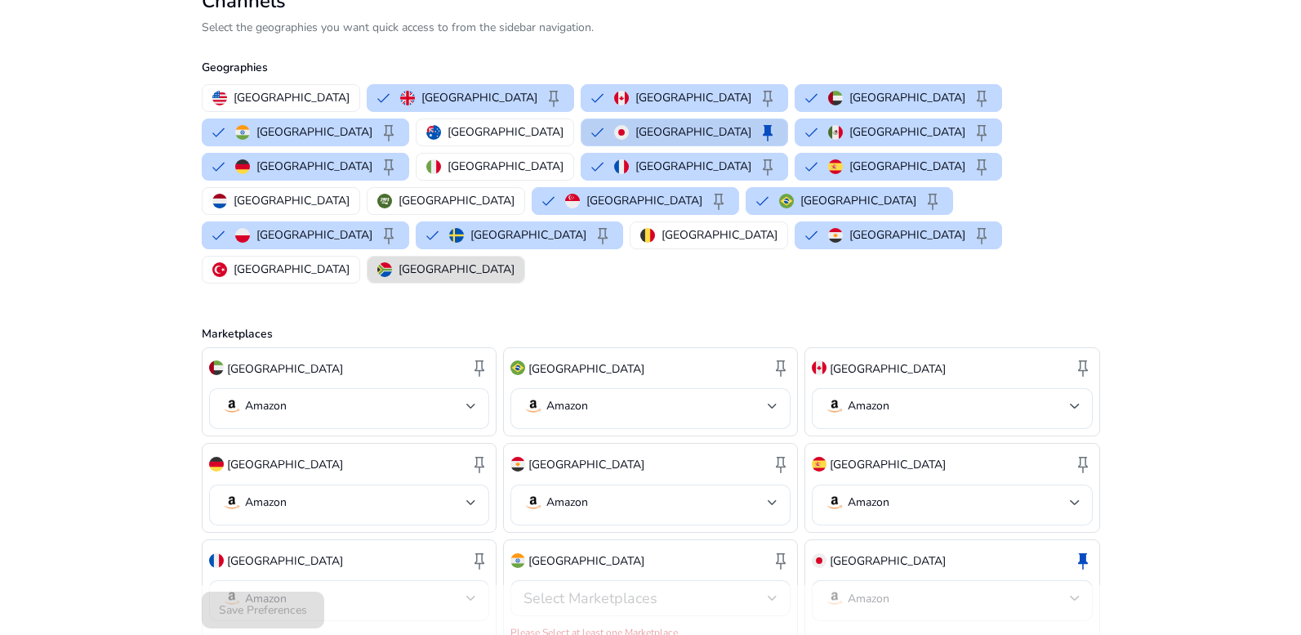
click at [636, 135] on p "Japan" at bounding box center [694, 131] width 116 height 17
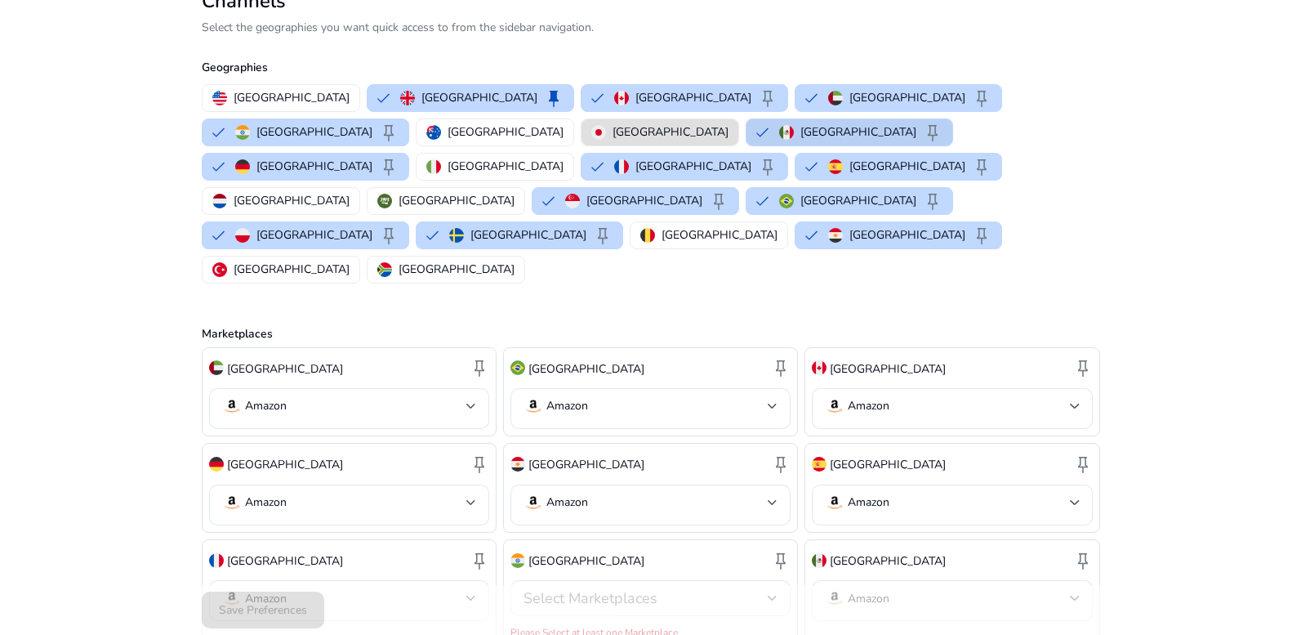
click at [779, 132] on div "Mexico keep" at bounding box center [860, 133] width 163 height 20
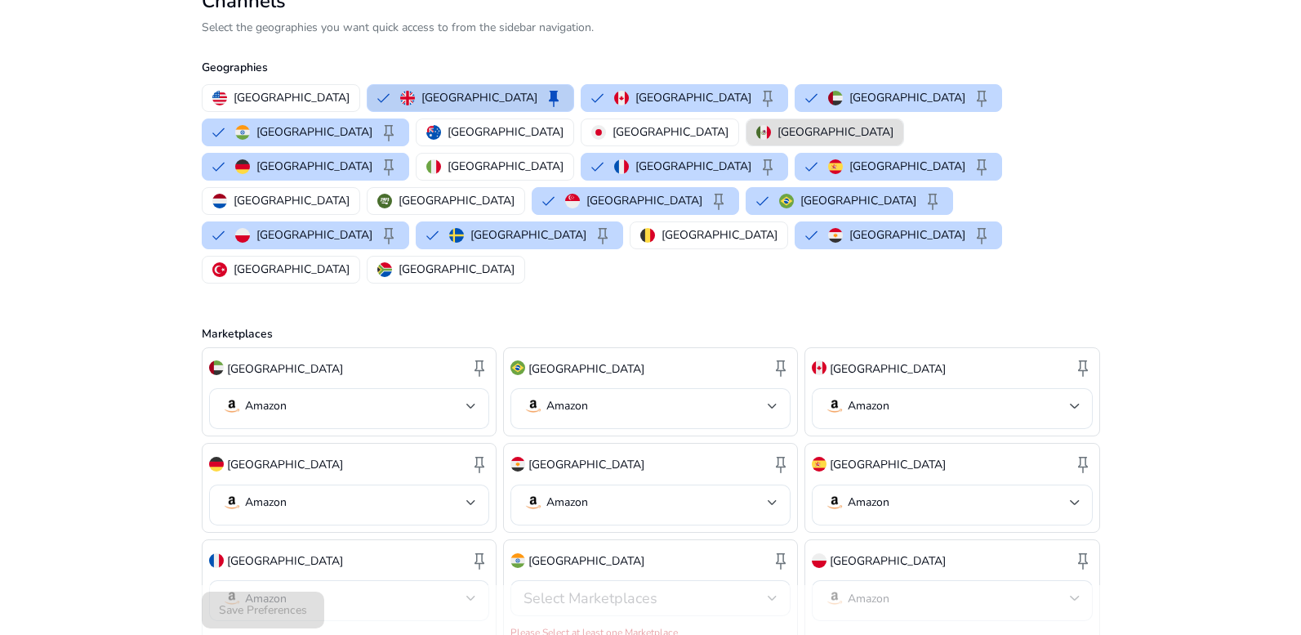
click at [368, 90] on button "United Kingdom keep" at bounding box center [471, 98] width 206 height 26
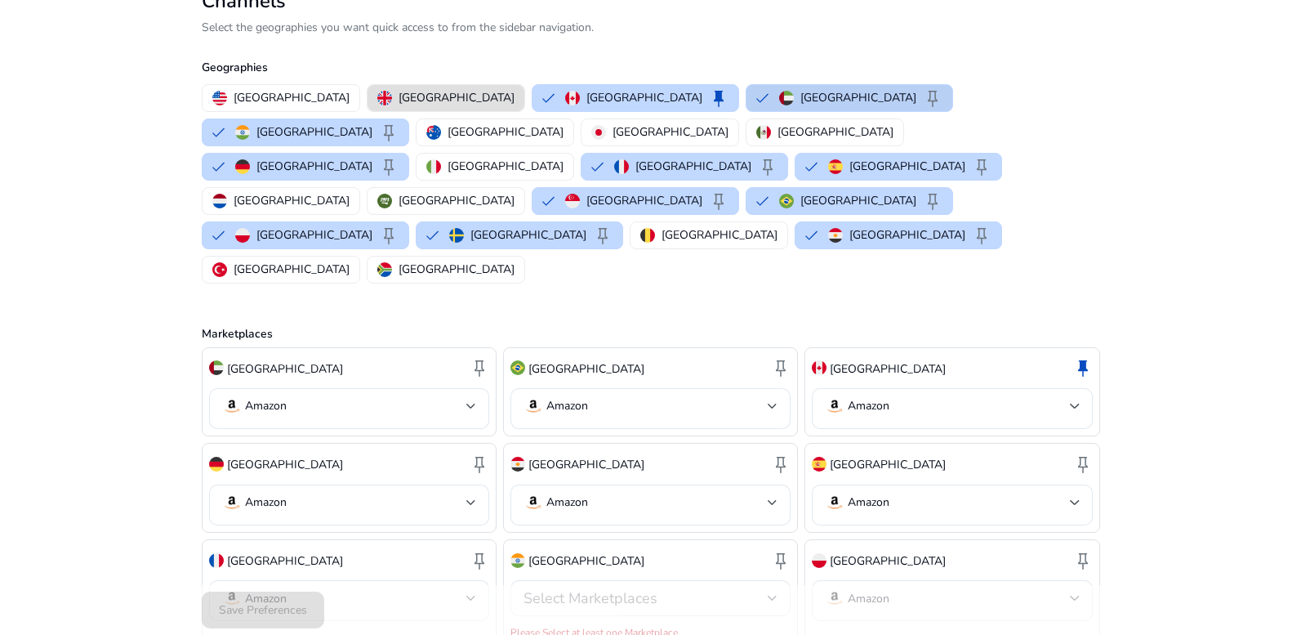
drag, startPoint x: 504, startPoint y: 104, endPoint x: 580, endPoint y: 102, distance: 76.0
click at [565, 103] on div "Canada keep" at bounding box center [646, 98] width 163 height 20
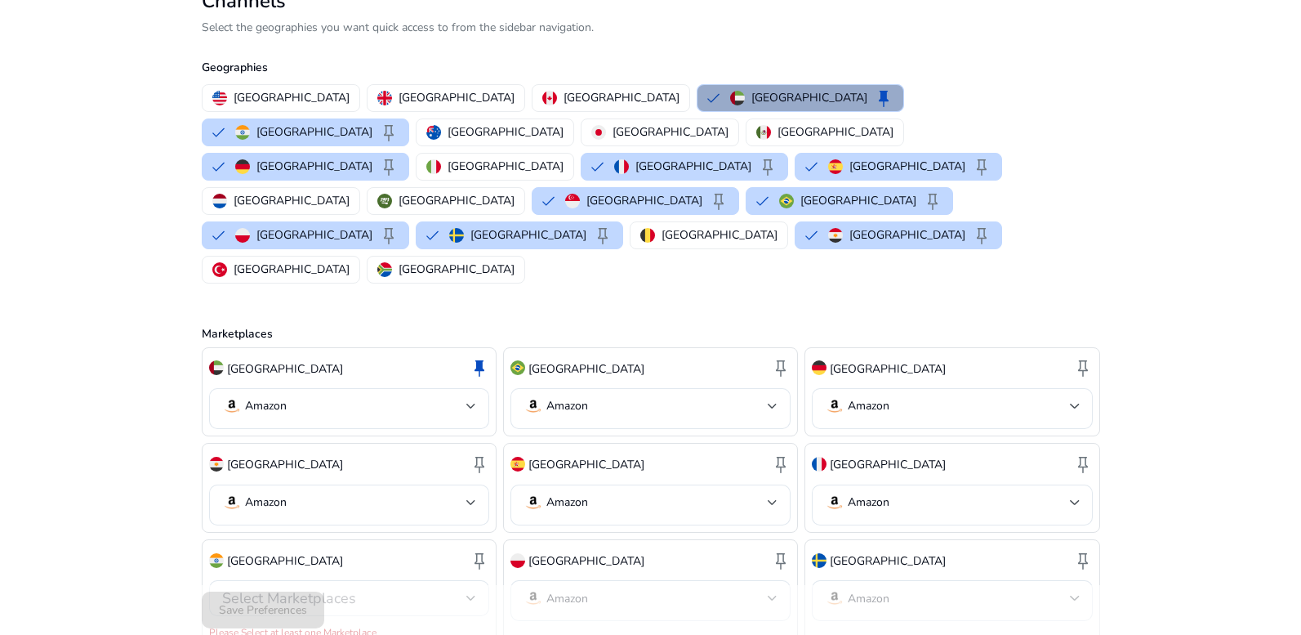
click at [752, 98] on p "United Arab Emirates" at bounding box center [810, 97] width 116 height 17
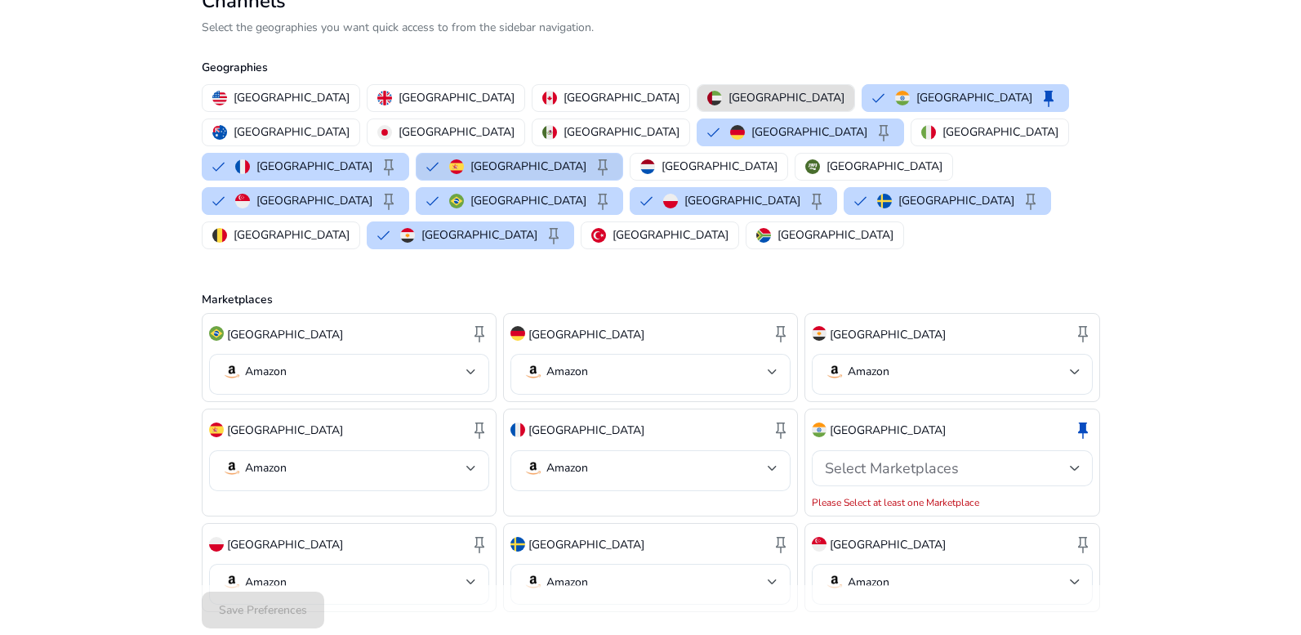
scroll to position [137, 0]
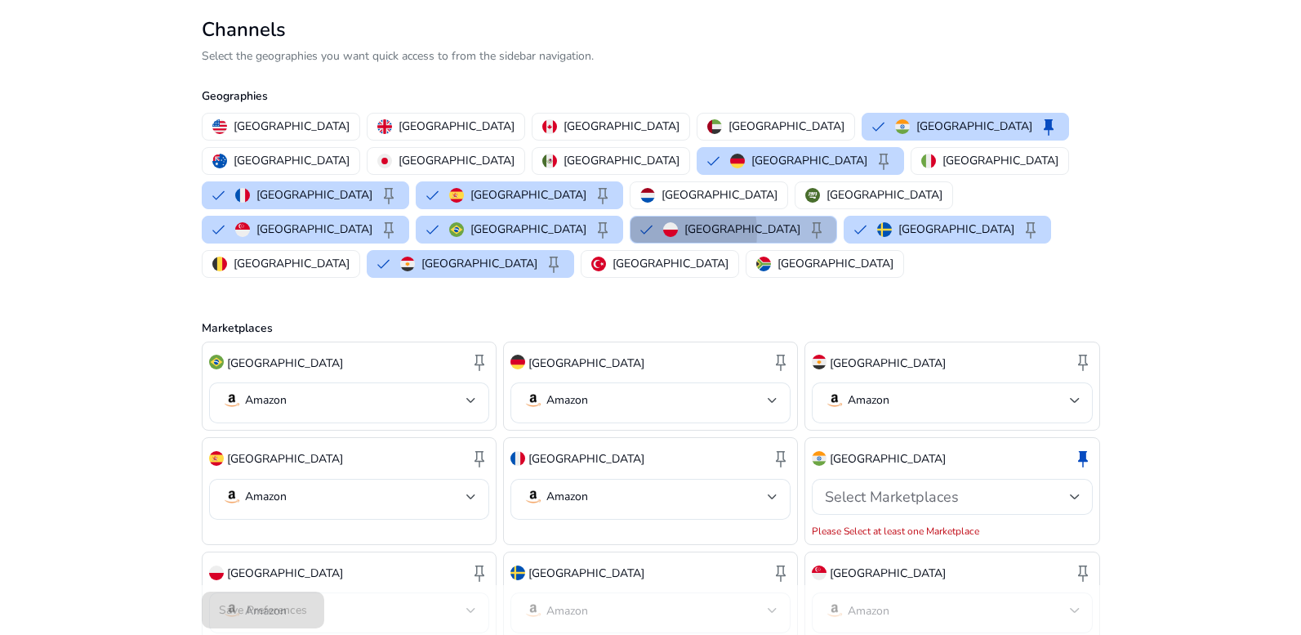
click at [631, 216] on button "Poland keep" at bounding box center [734, 229] width 206 height 26
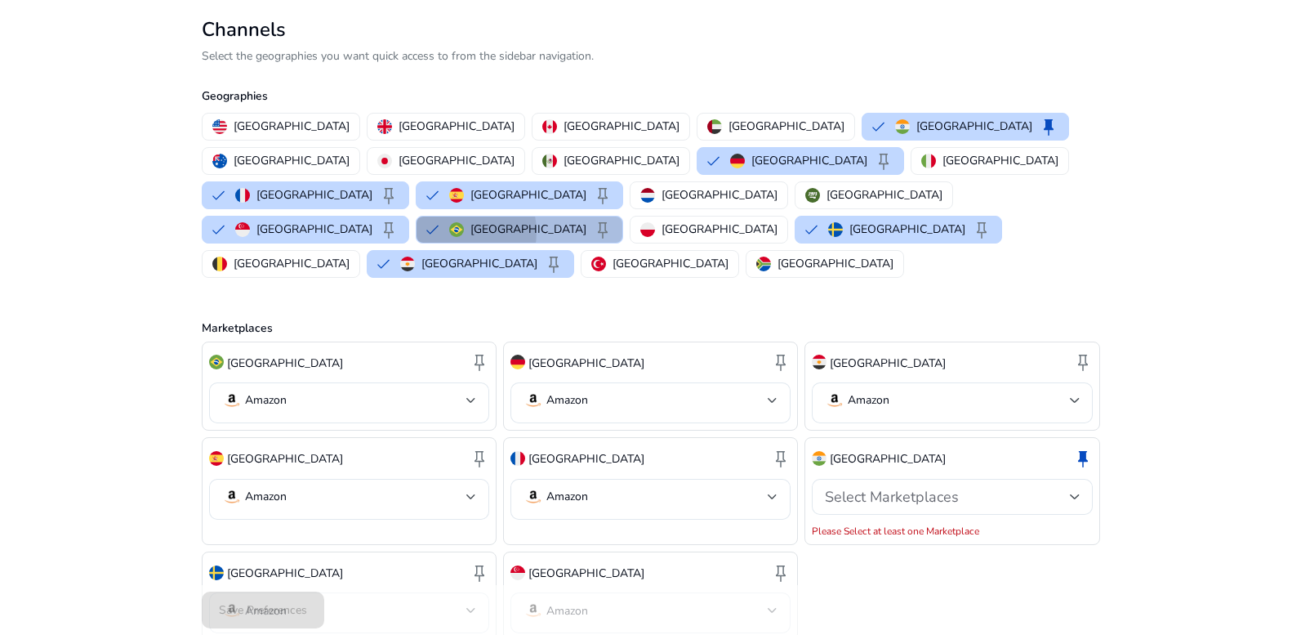
click at [449, 222] on img "button" at bounding box center [456, 229] width 15 height 15
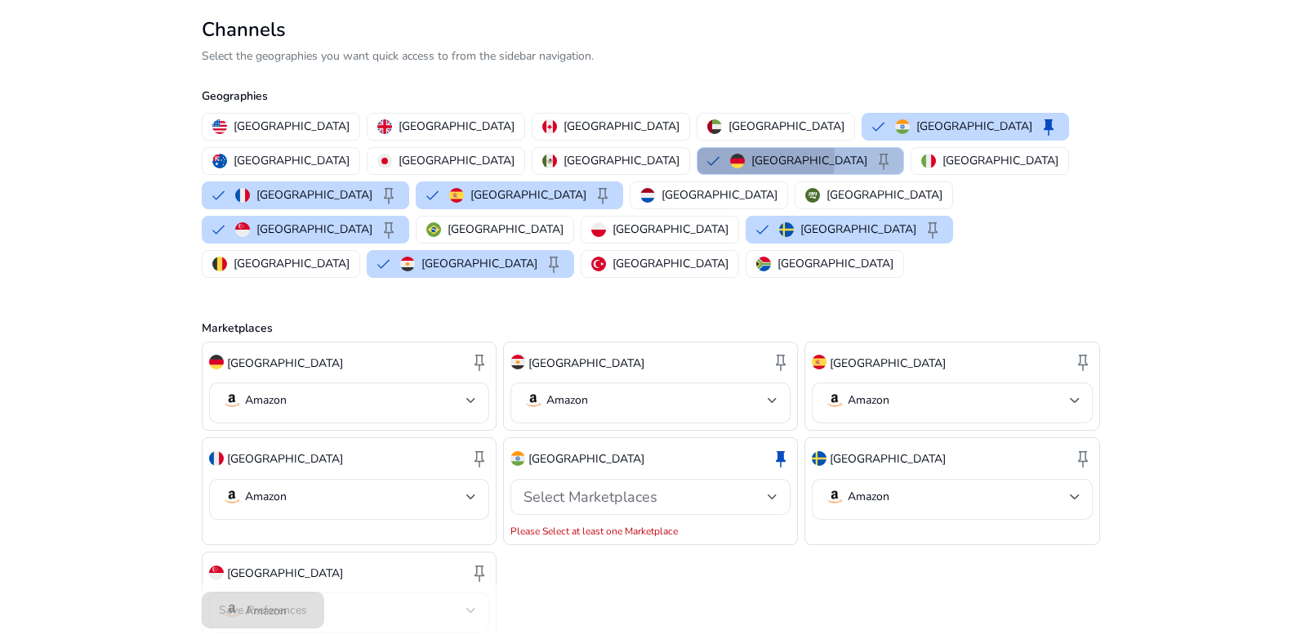
click at [730, 158] on img "button" at bounding box center [737, 161] width 15 height 15
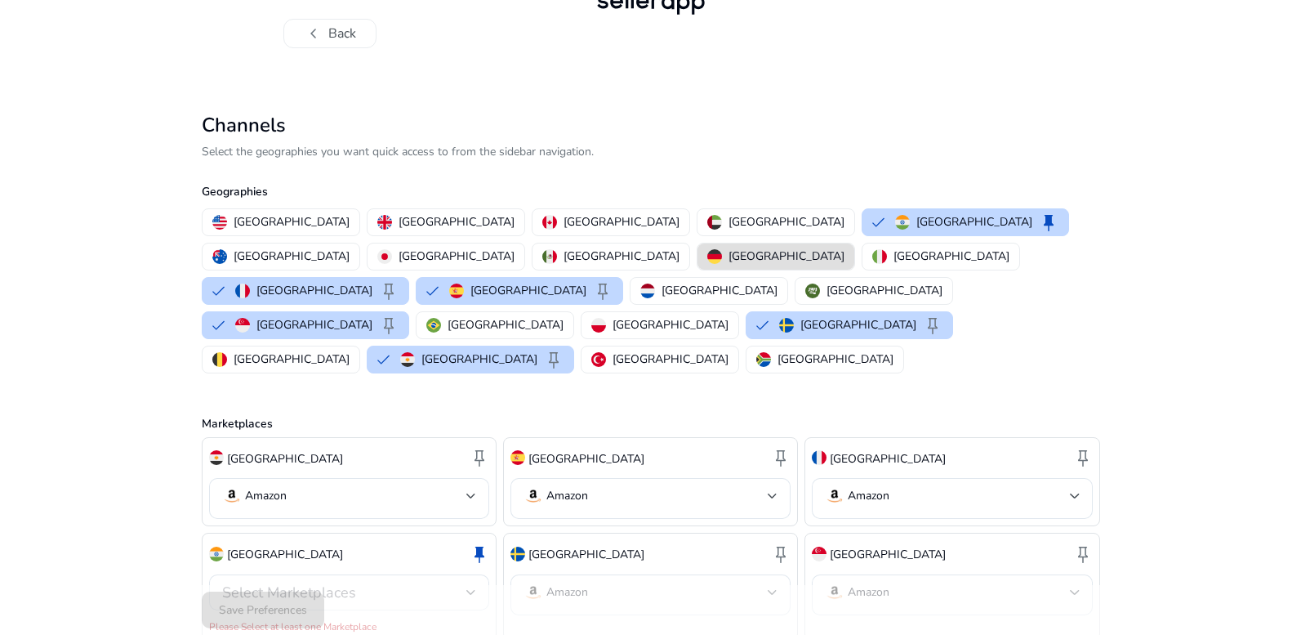
drag, startPoint x: 431, startPoint y: 256, endPoint x: 512, endPoint y: 275, distance: 84.0
click at [373, 282] on p "France" at bounding box center [315, 290] width 116 height 17
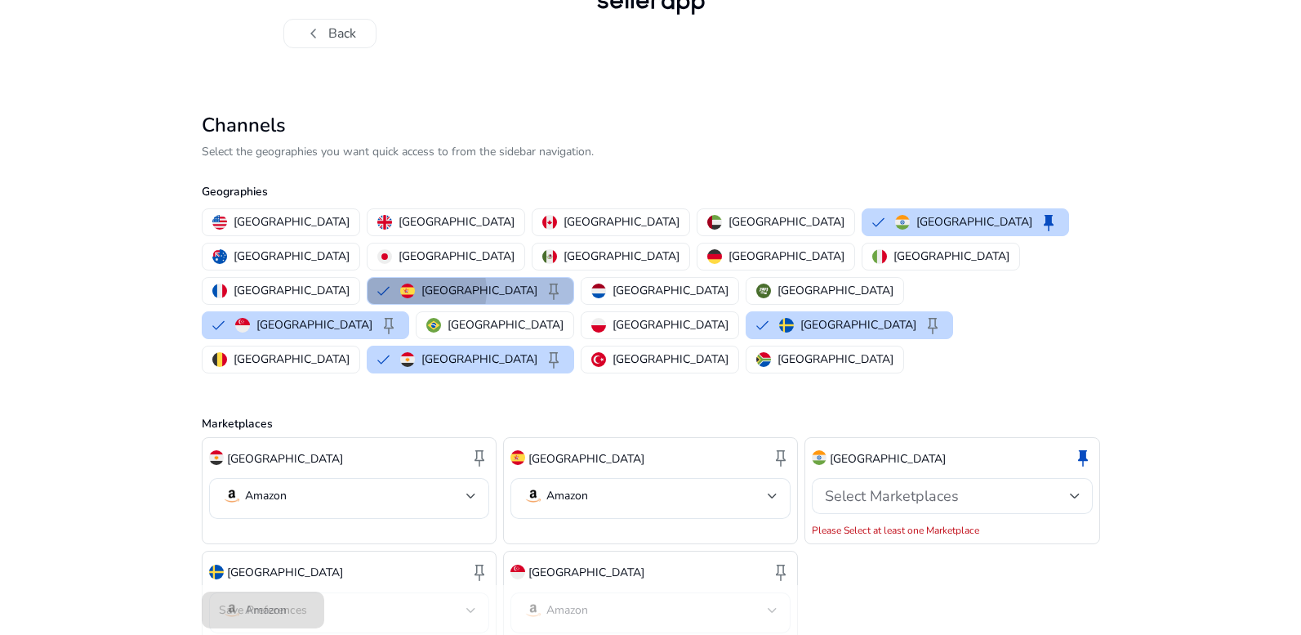
drag, startPoint x: 505, startPoint y: 257, endPoint x: 428, endPoint y: 283, distance: 81.4
click at [502, 281] on div "Spain keep" at bounding box center [481, 291] width 163 height 20
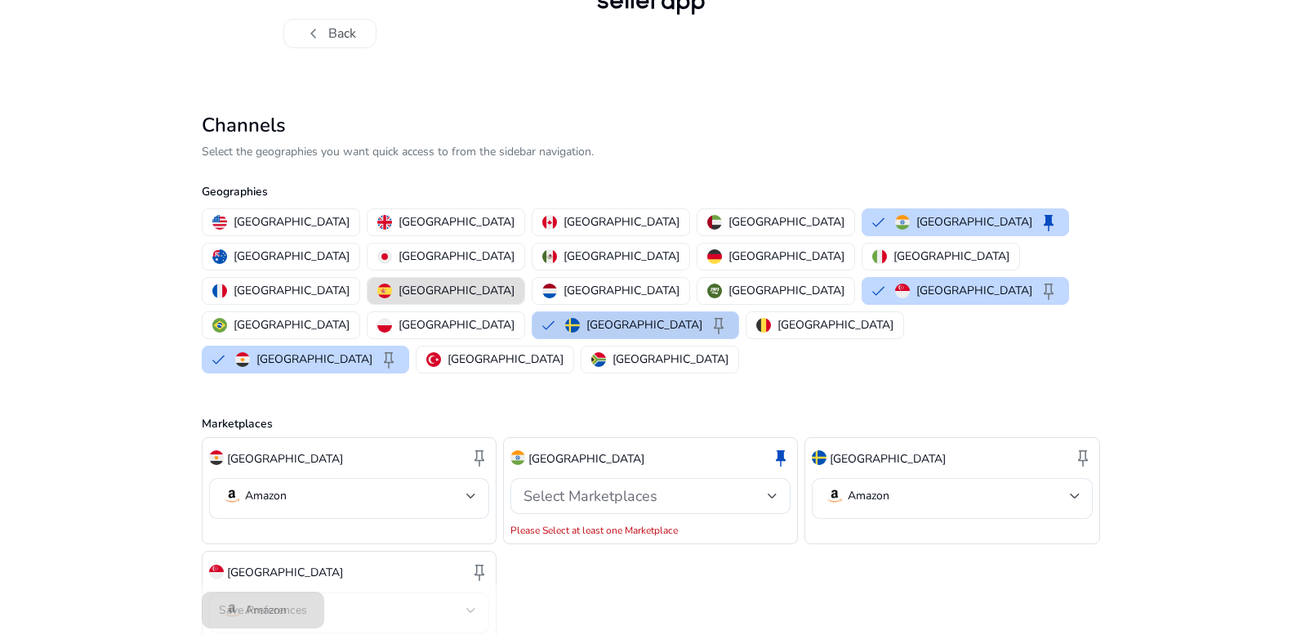
click at [587, 316] on p "Sweden" at bounding box center [645, 324] width 116 height 17
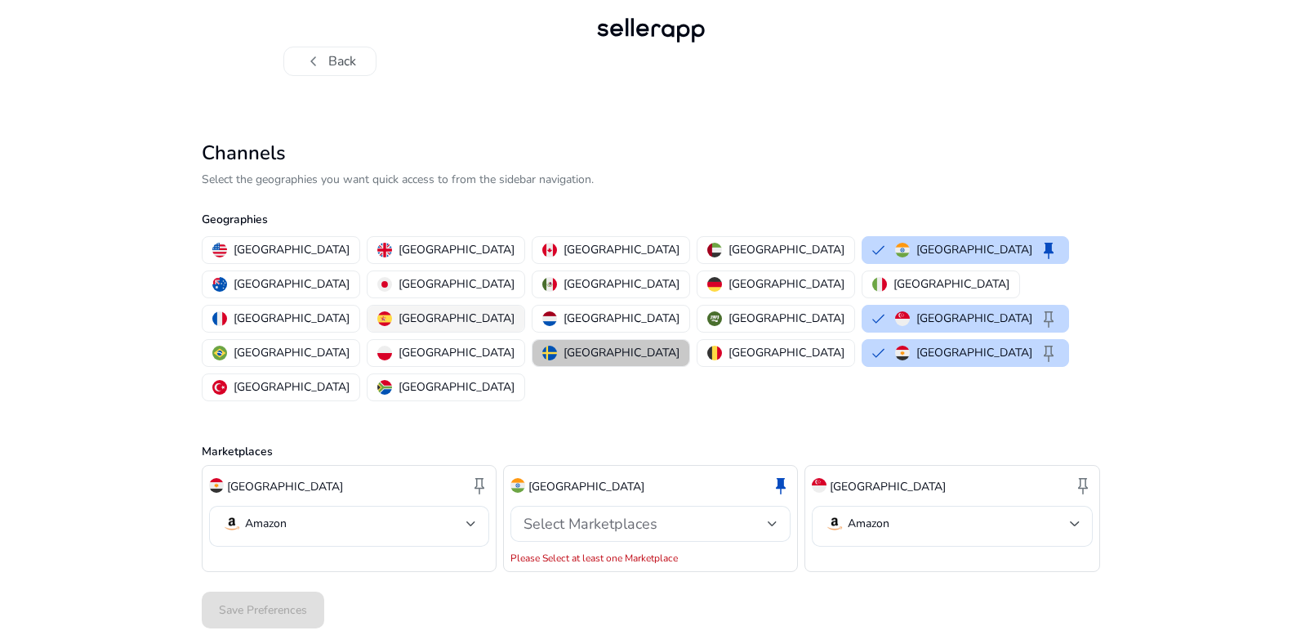
scroll to position [0, 0]
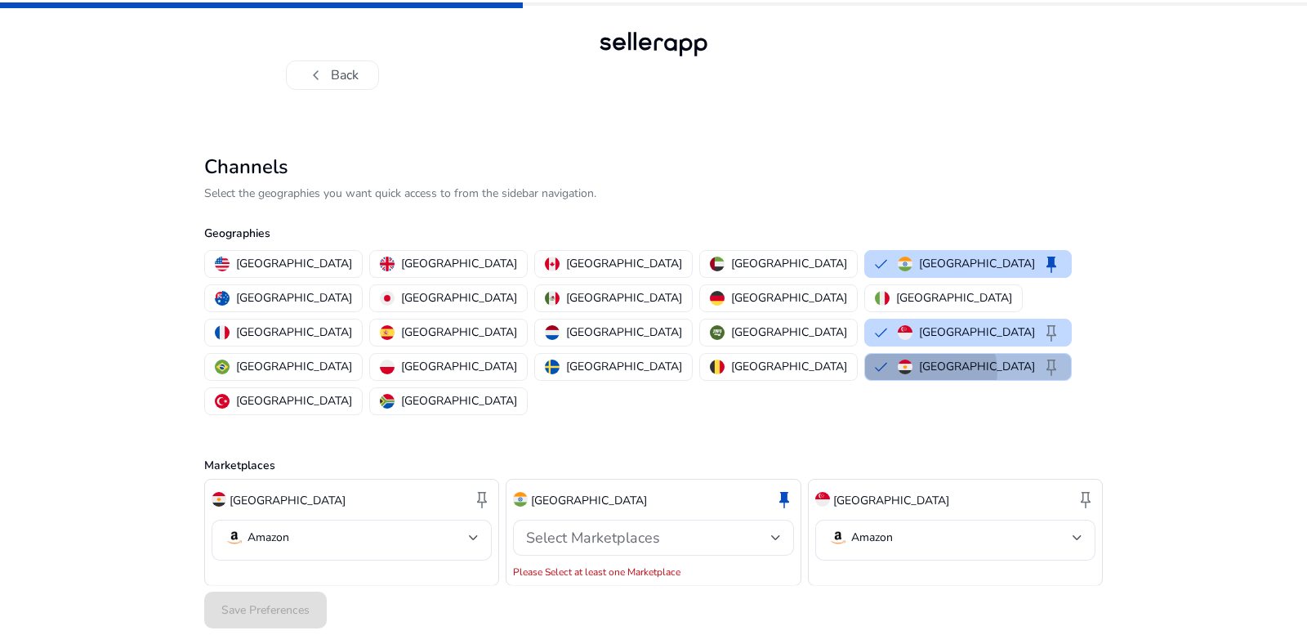
click at [919, 358] on p "Egypt" at bounding box center [977, 366] width 116 height 17
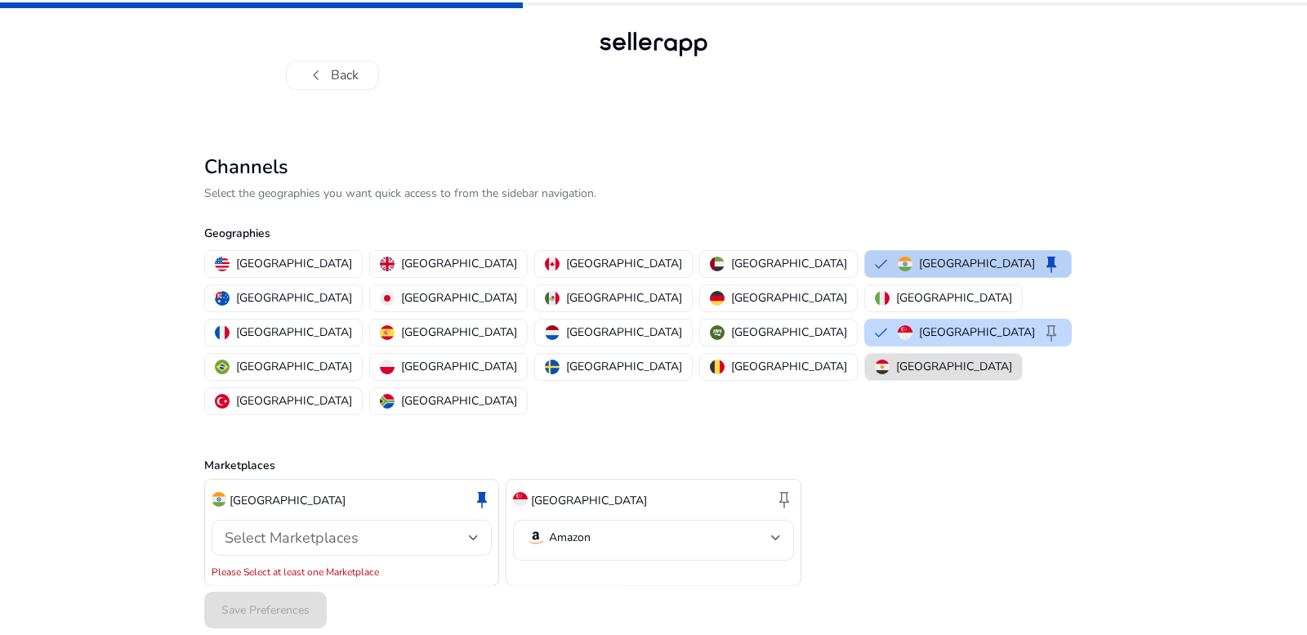
click at [919, 265] on p "India" at bounding box center [977, 263] width 116 height 17
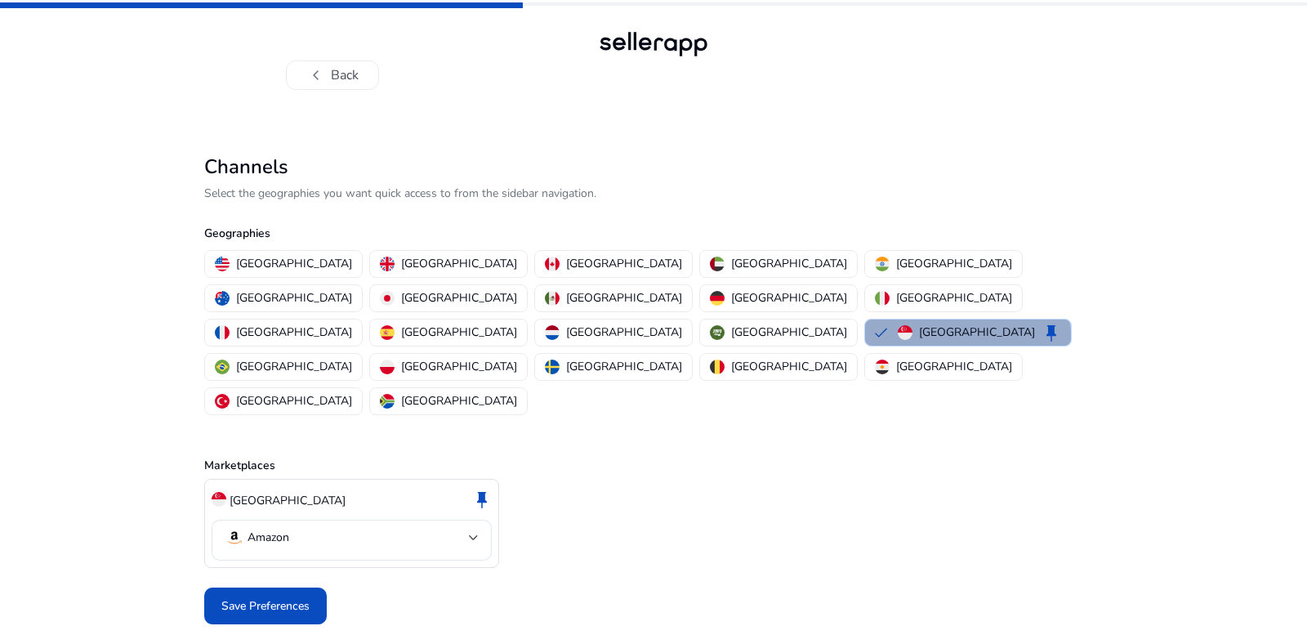
click at [865, 319] on button "Singapore keep" at bounding box center [968, 332] width 206 height 26
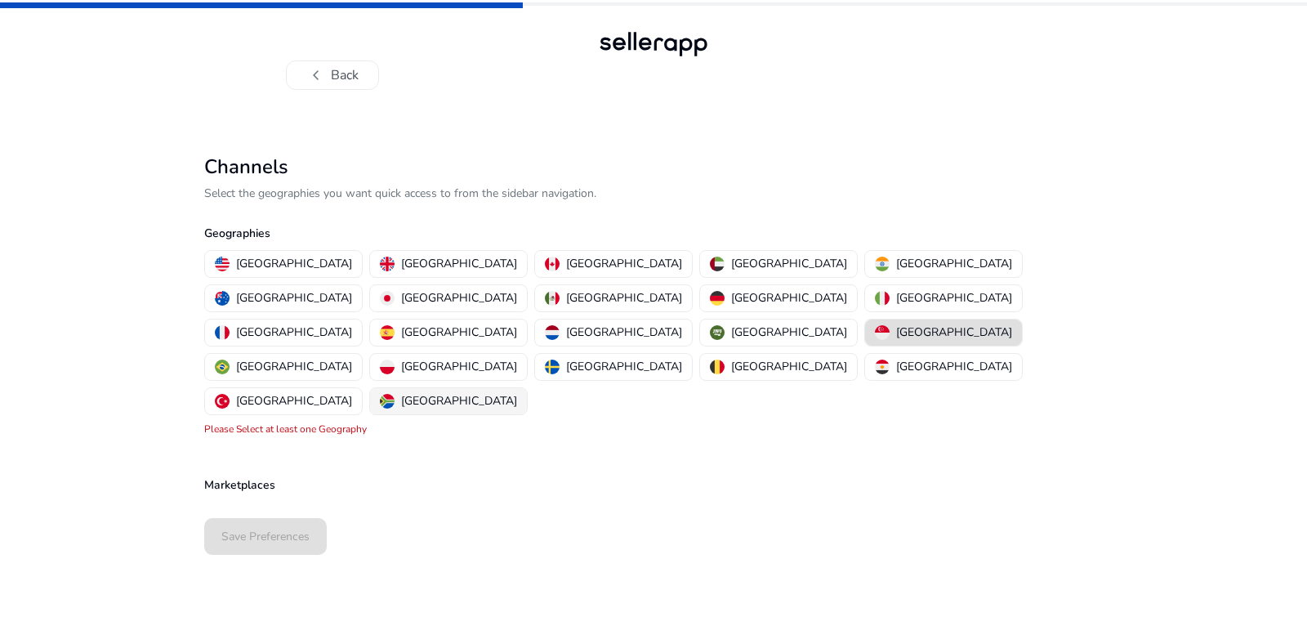
click at [517, 392] on p "South Africa" at bounding box center [459, 400] width 116 height 17
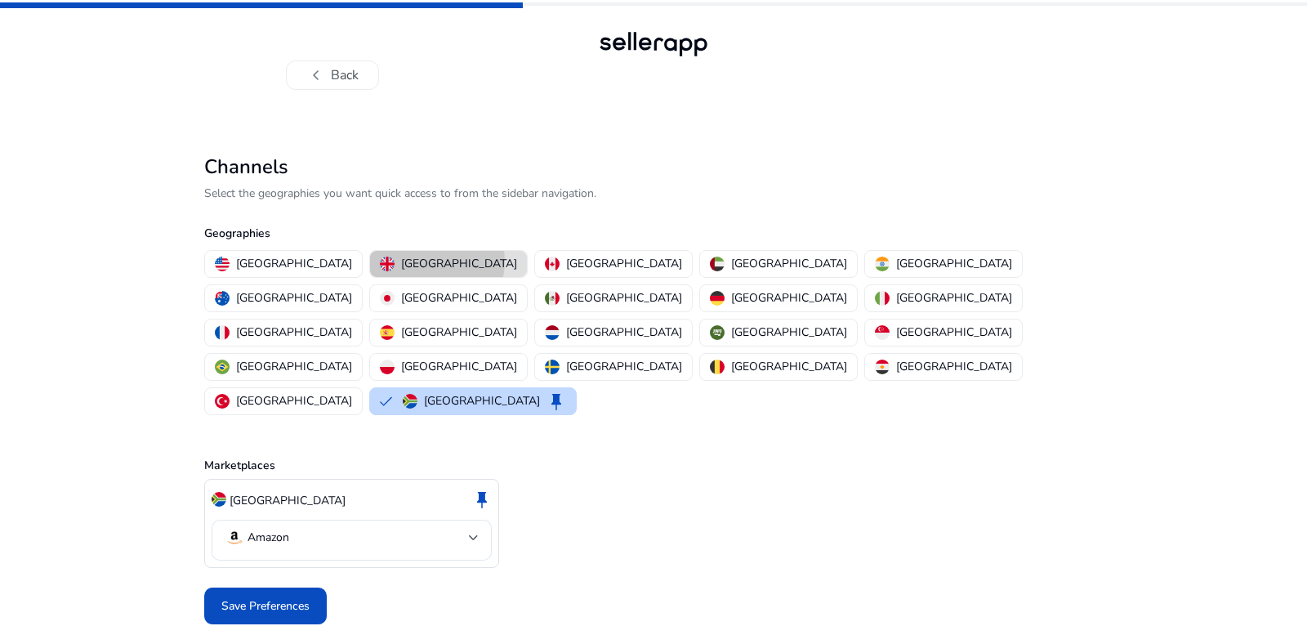
click at [401, 261] on p "United Kingdom" at bounding box center [459, 263] width 116 height 17
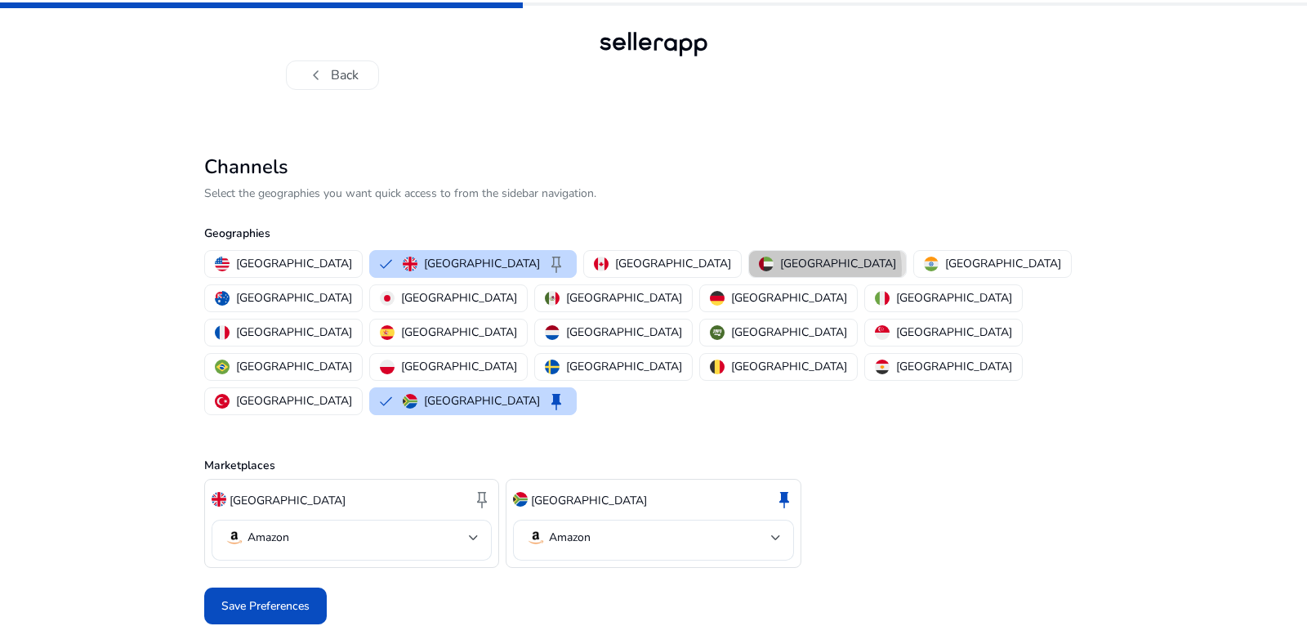
click at [780, 269] on p "United Arab Emirates" at bounding box center [838, 263] width 116 height 17
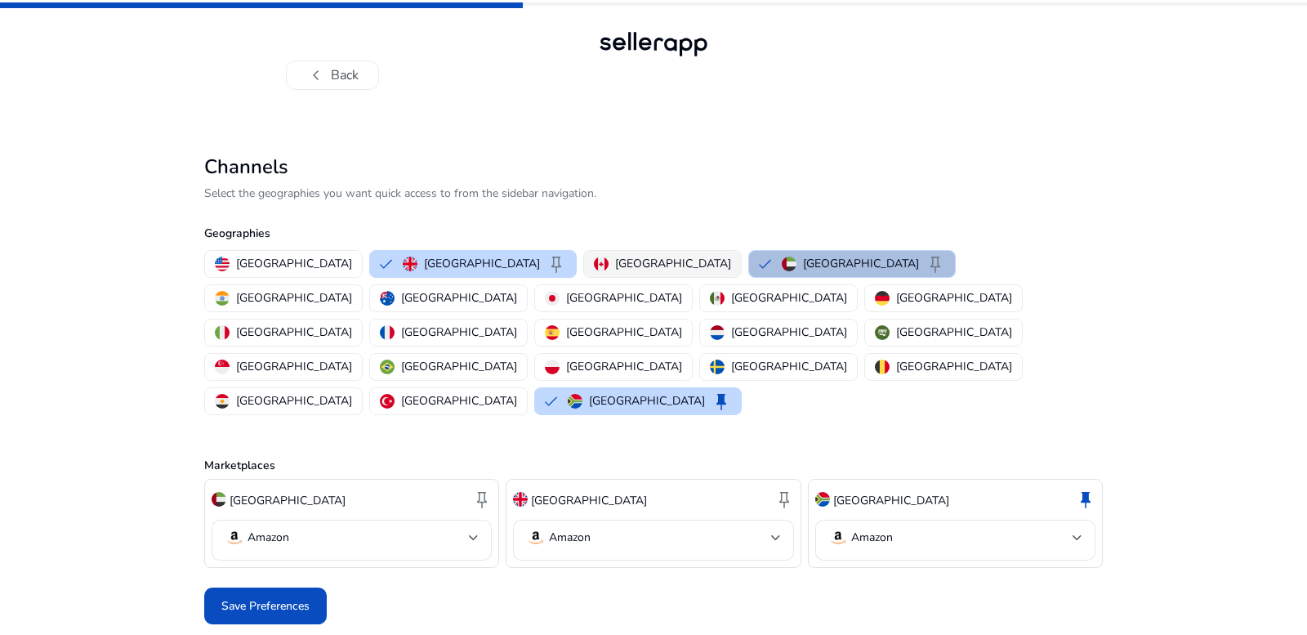
click at [615, 271] on p "Canada" at bounding box center [673, 263] width 116 height 17
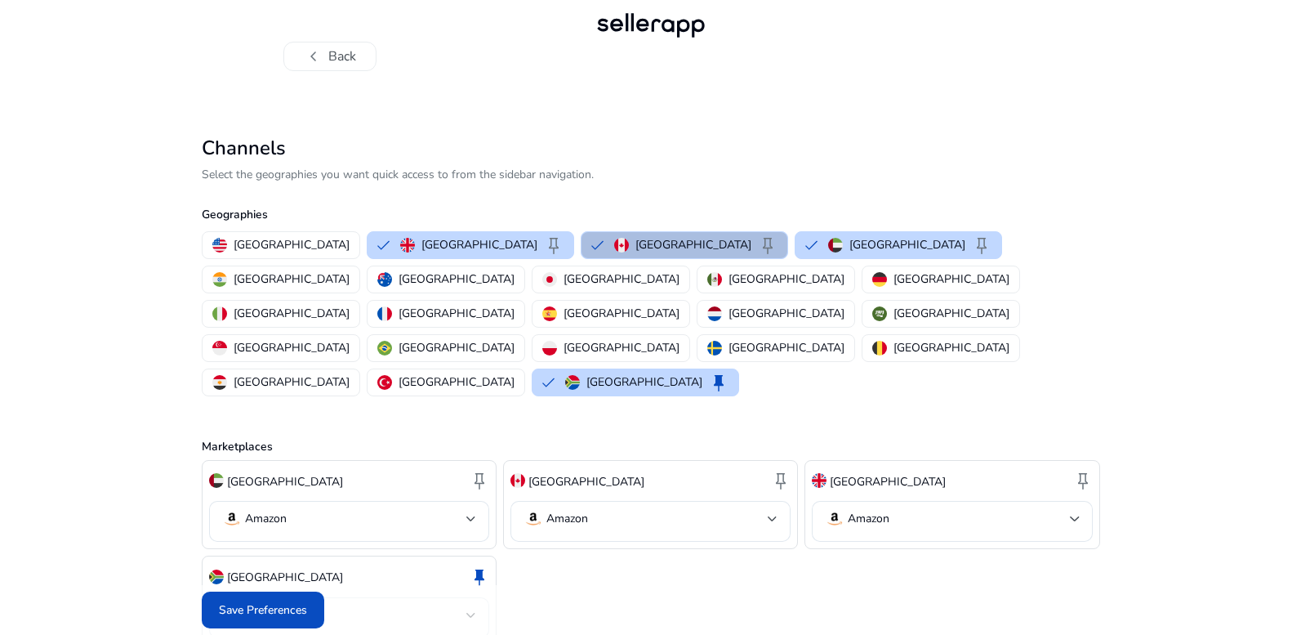
scroll to position [24, 0]
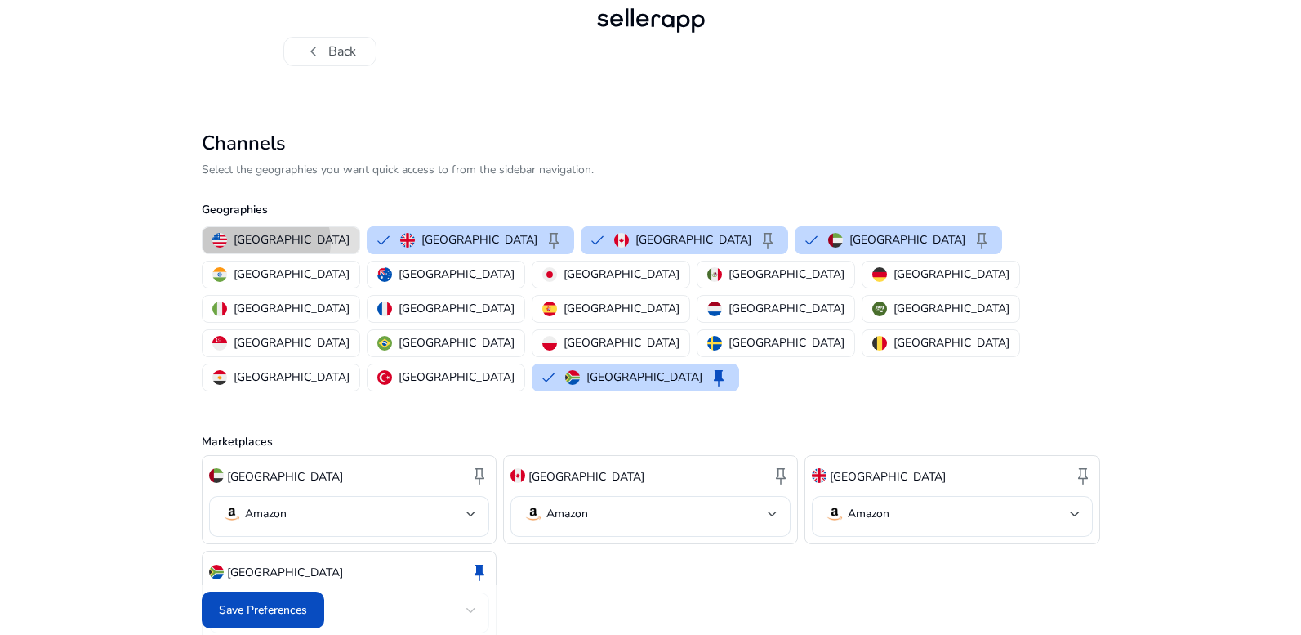
click at [266, 242] on p "United States" at bounding box center [292, 239] width 116 height 17
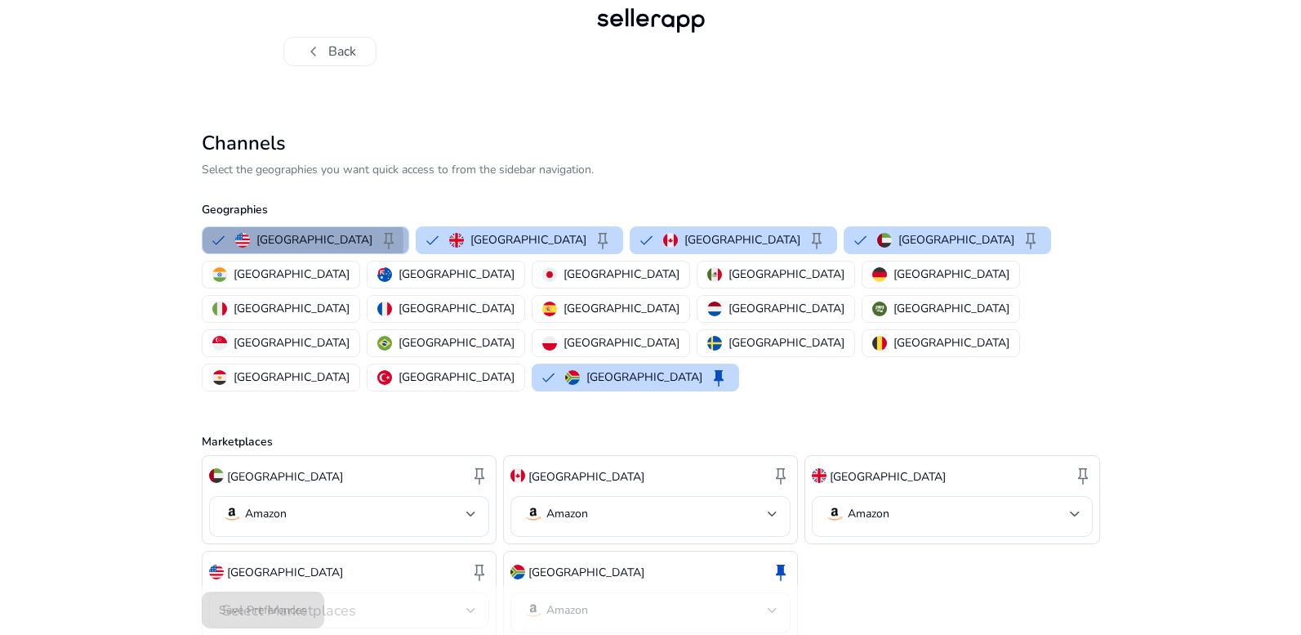
click at [302, 242] on p "United States" at bounding box center [315, 239] width 116 height 17
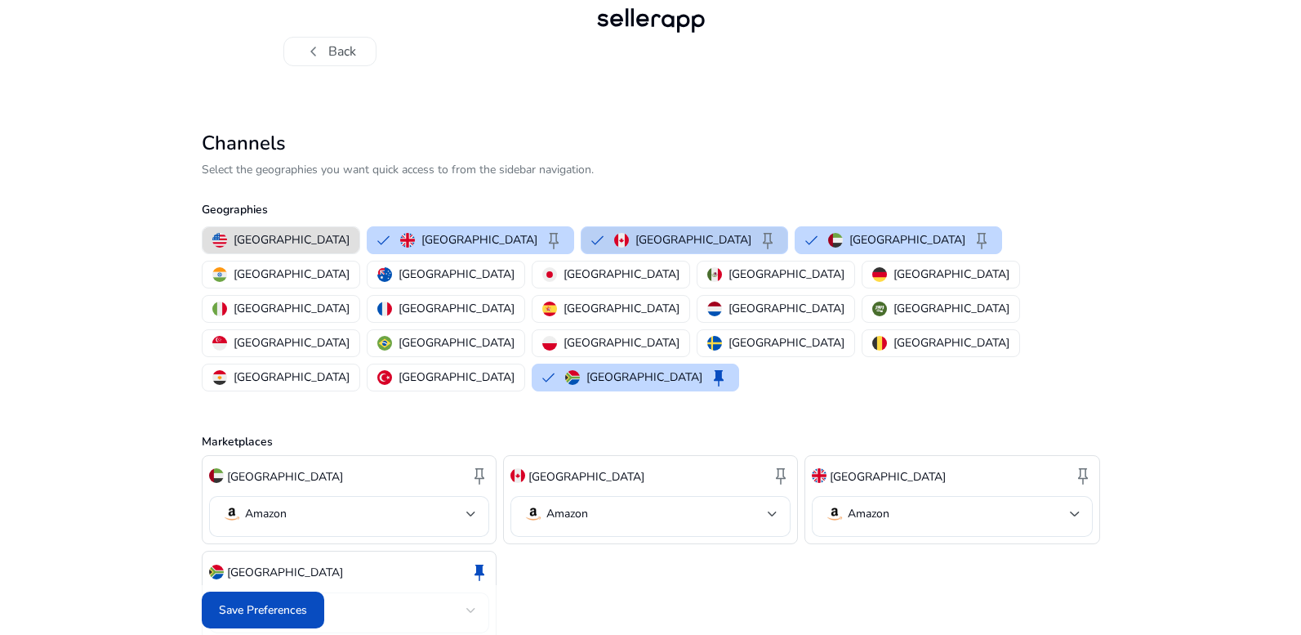
click at [636, 240] on p "Canada" at bounding box center [694, 239] width 116 height 17
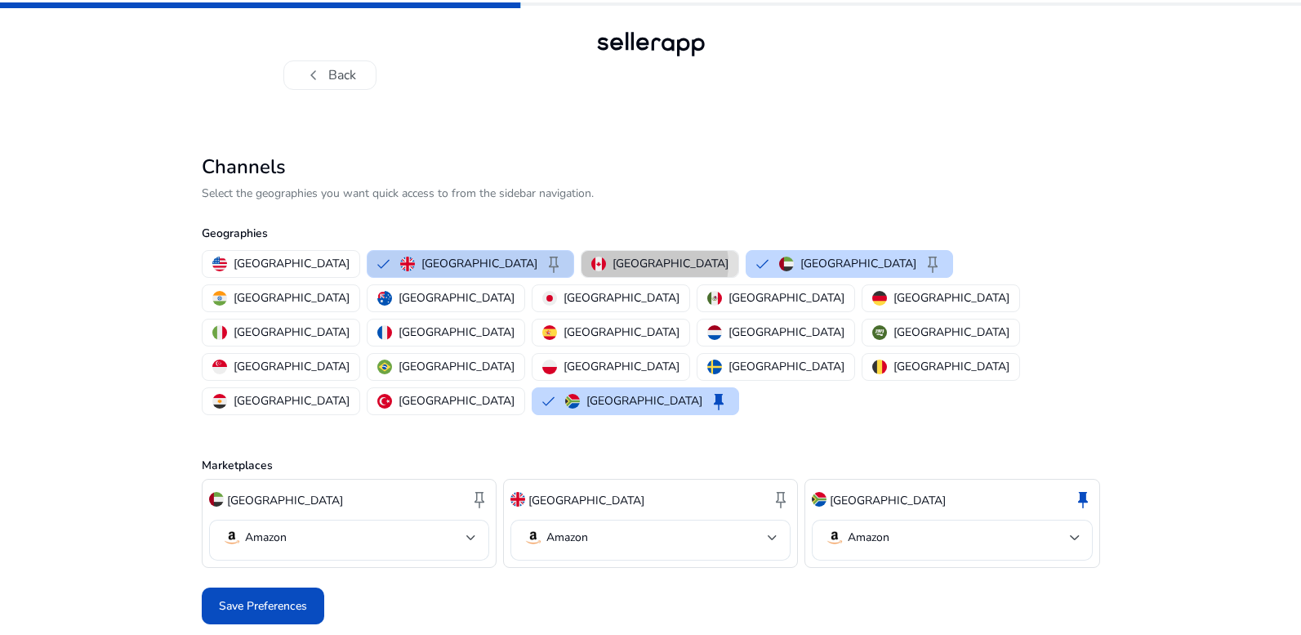
scroll to position [0, 0]
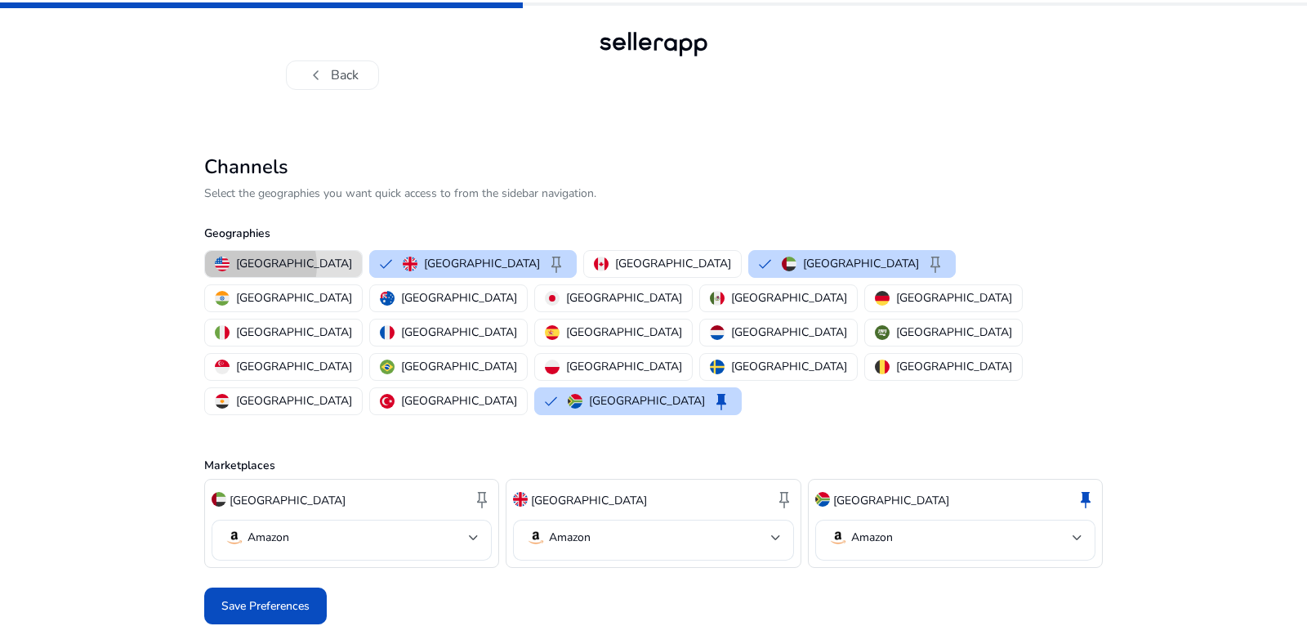
click at [248, 266] on p "United States" at bounding box center [294, 263] width 116 height 17
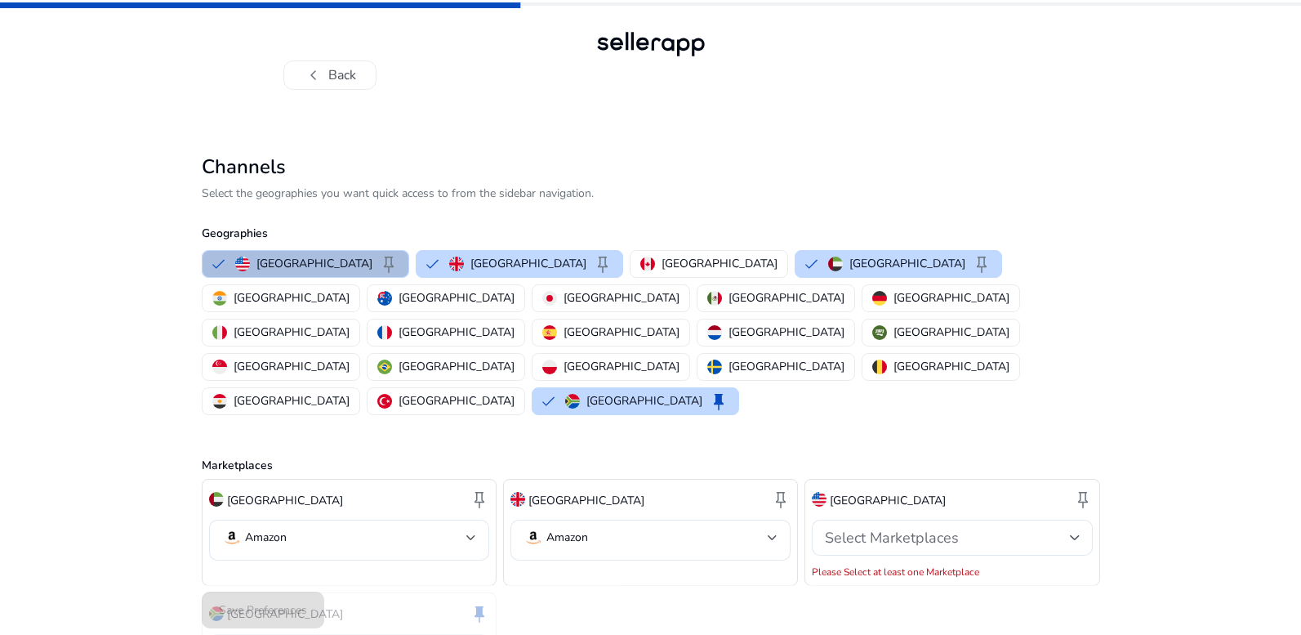
scroll to position [42, 0]
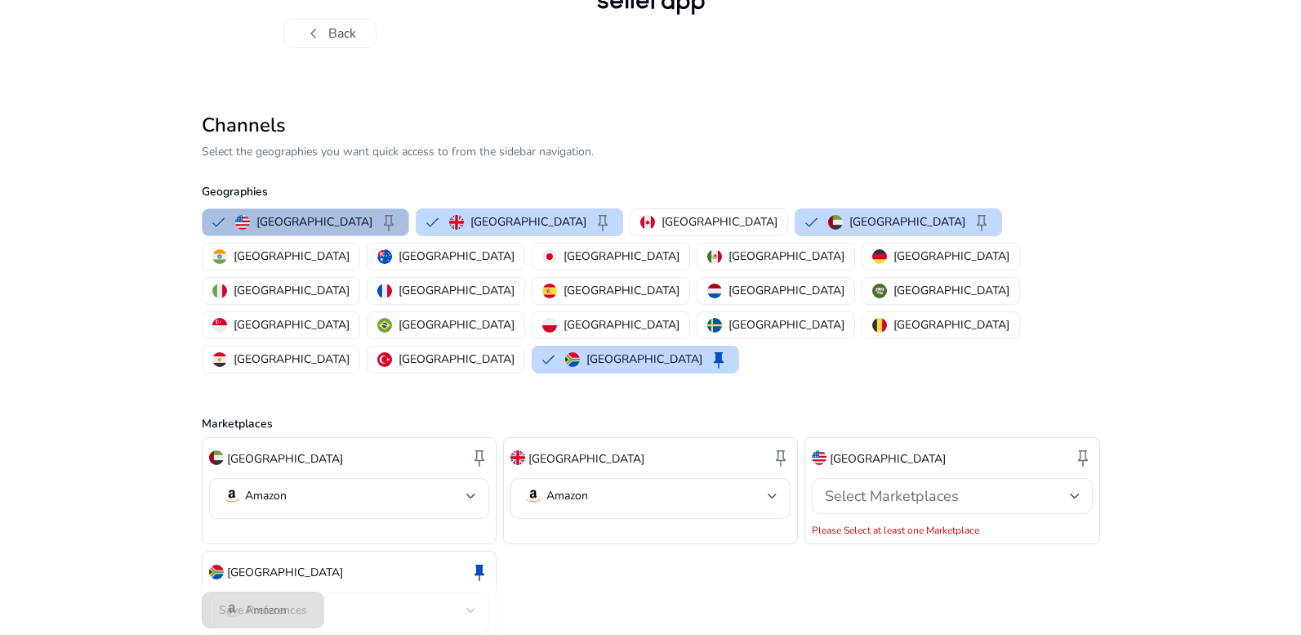
click at [274, 220] on p "United States" at bounding box center [315, 221] width 116 height 17
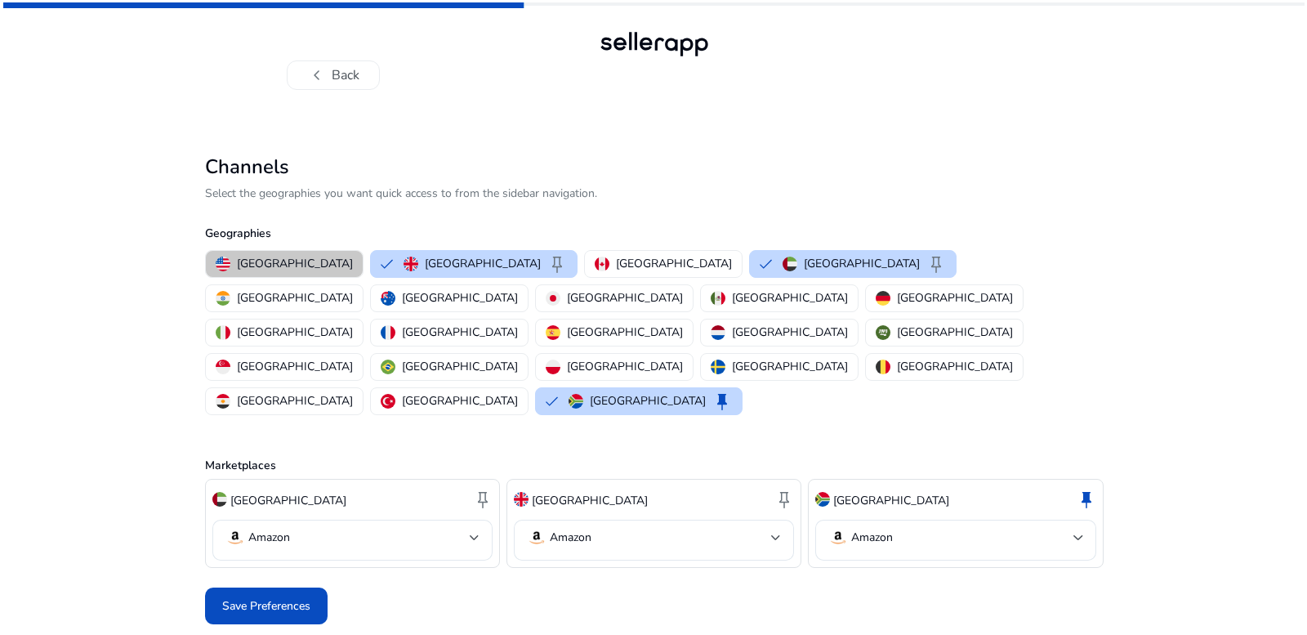
scroll to position [0, 0]
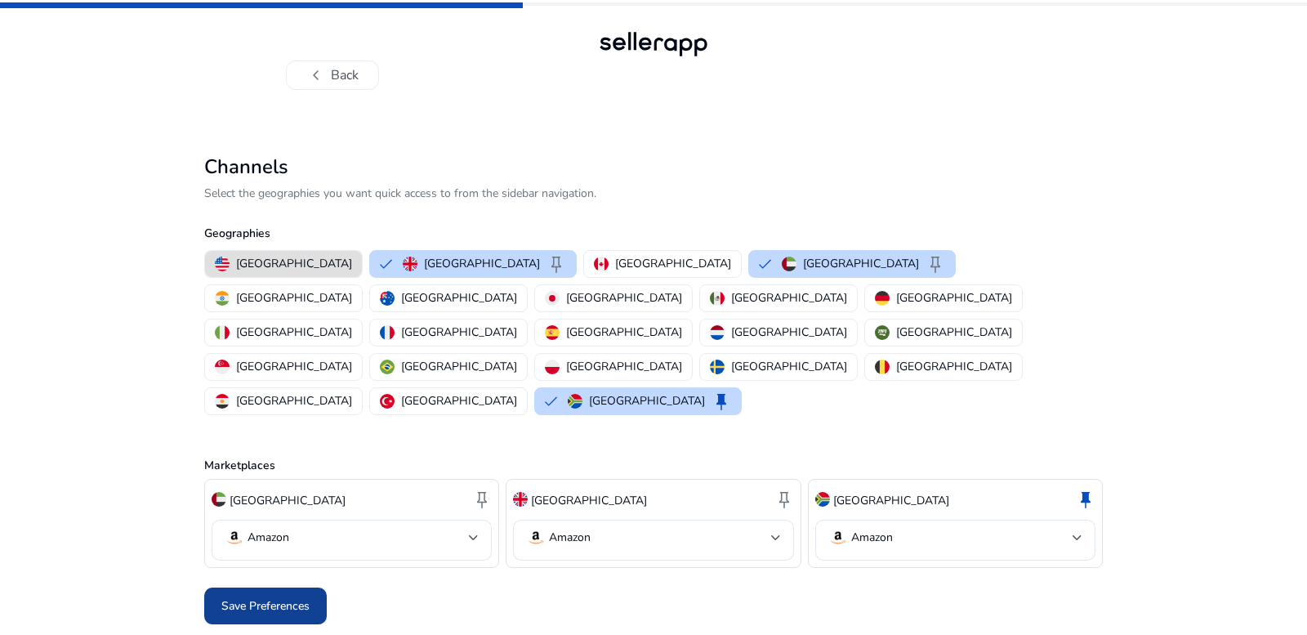
click at [285, 597] on span "Save Preferences" at bounding box center [265, 605] width 88 height 17
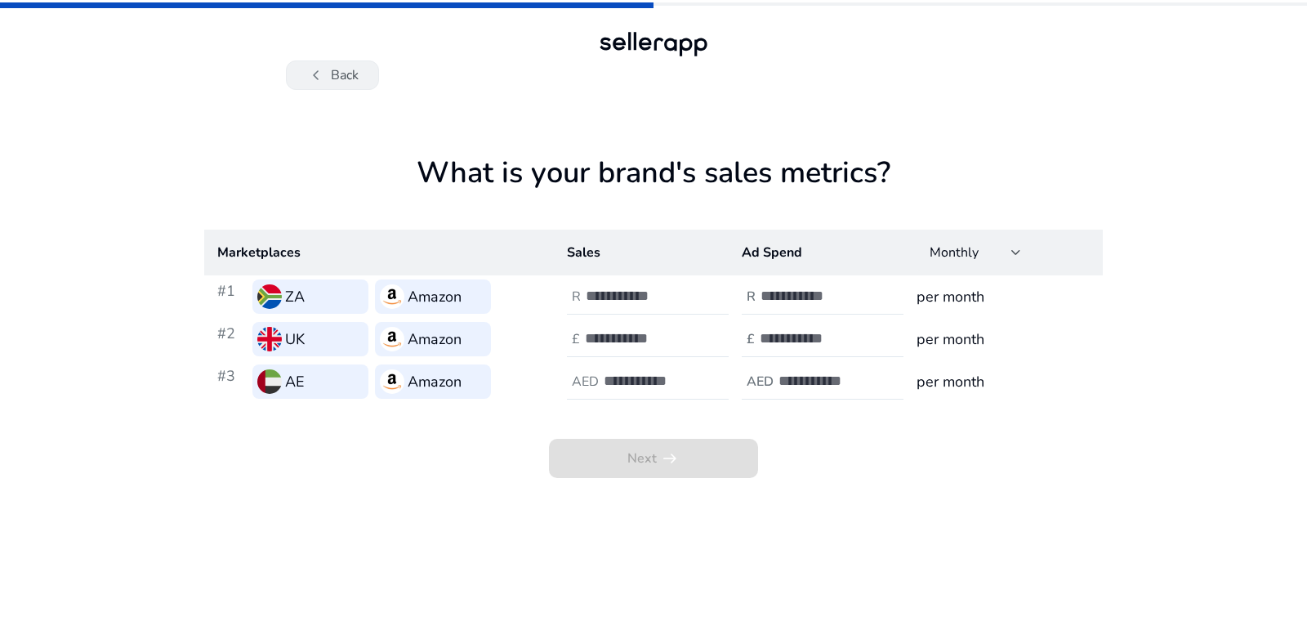
click at [332, 75] on button "chevron_left Back" at bounding box center [332, 74] width 93 height 29
